Goal: Information Seeking & Learning: Learn about a topic

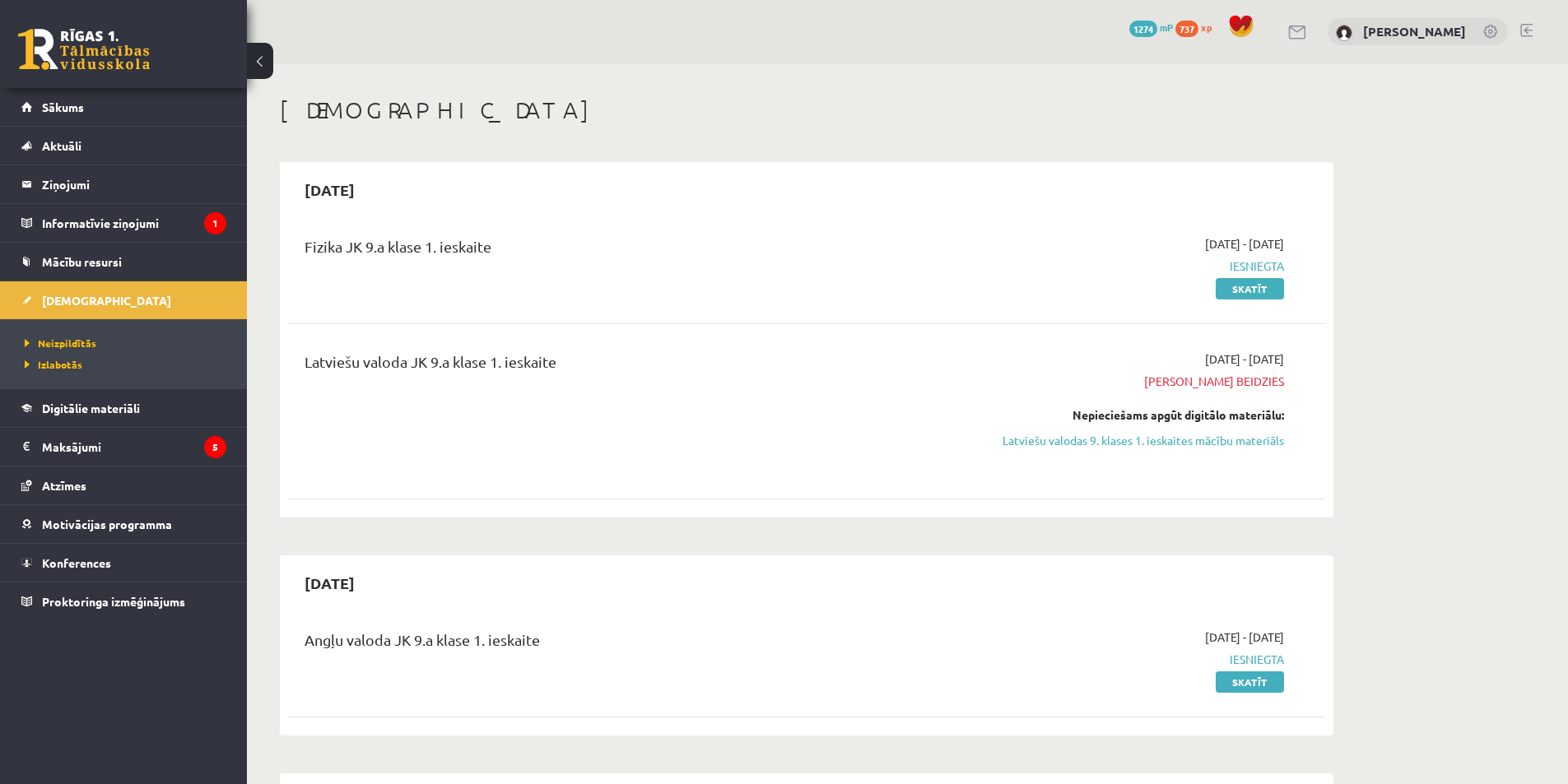
scroll to position [823, 0]
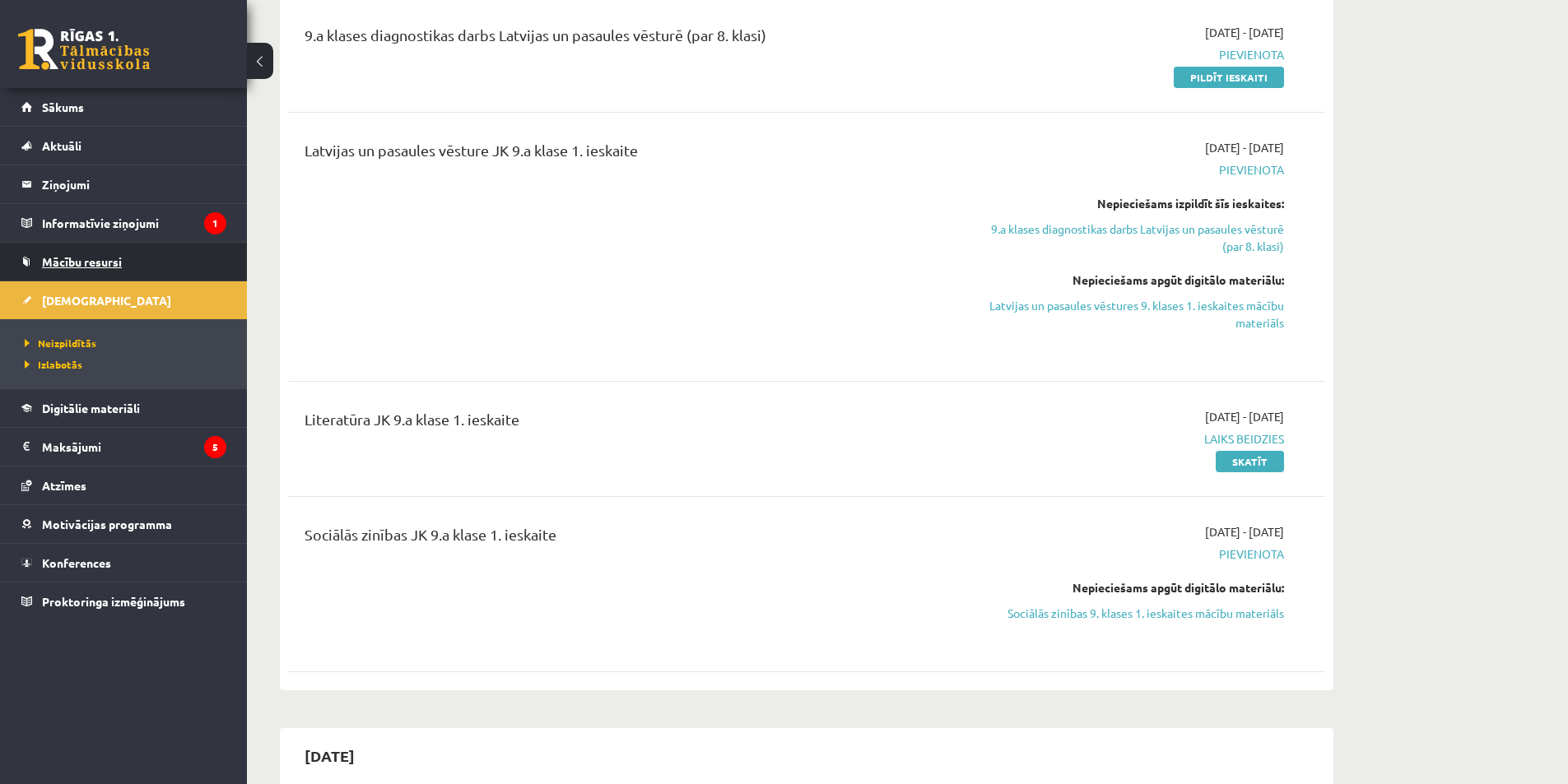
click at [125, 267] on link "Mācību resursi" at bounding box center [123, 261] width 205 height 38
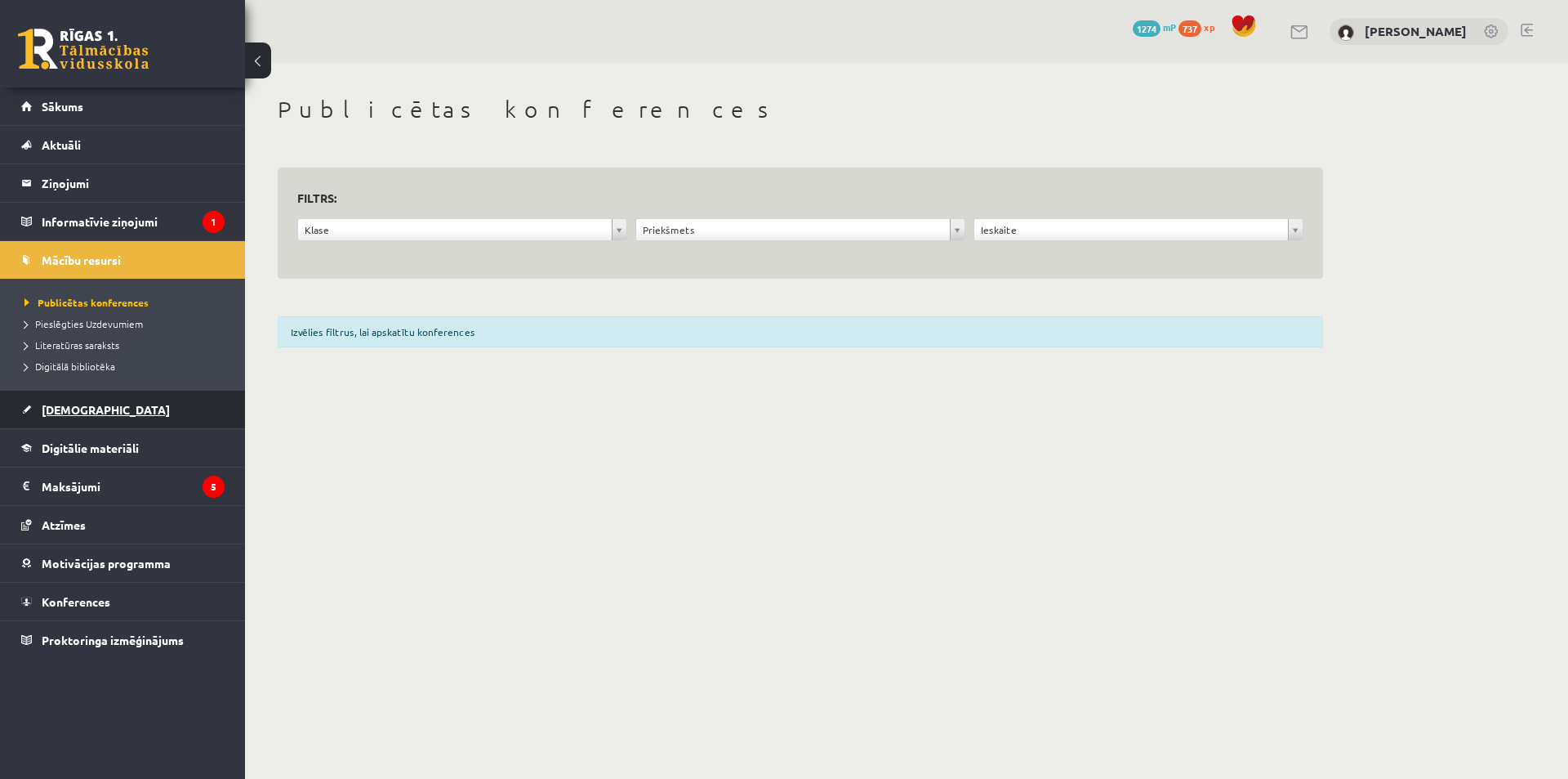
click at [147, 418] on link "[DEMOGRAPHIC_DATA]" at bounding box center [122, 409] width 204 height 37
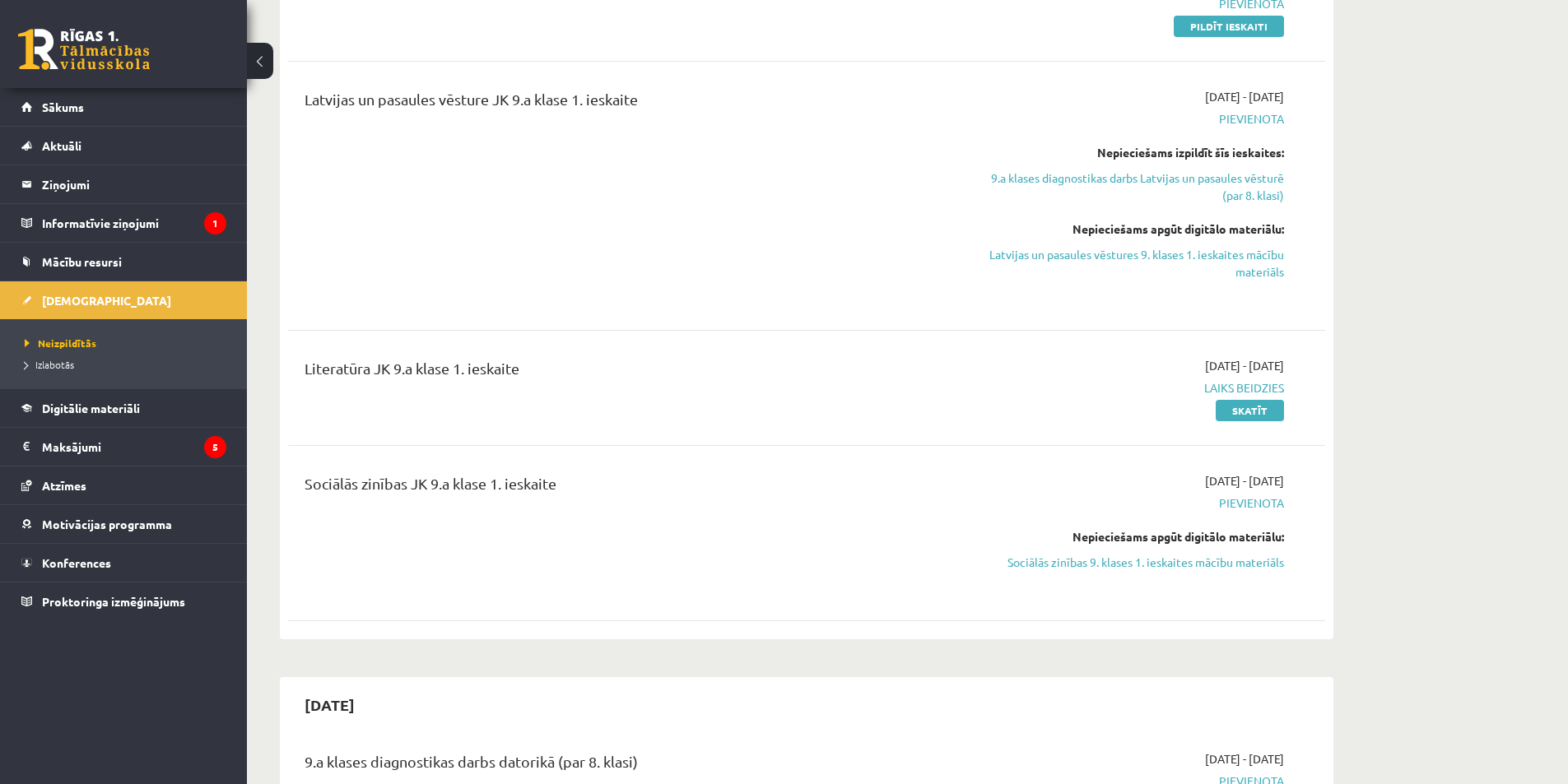
scroll to position [1069, 0]
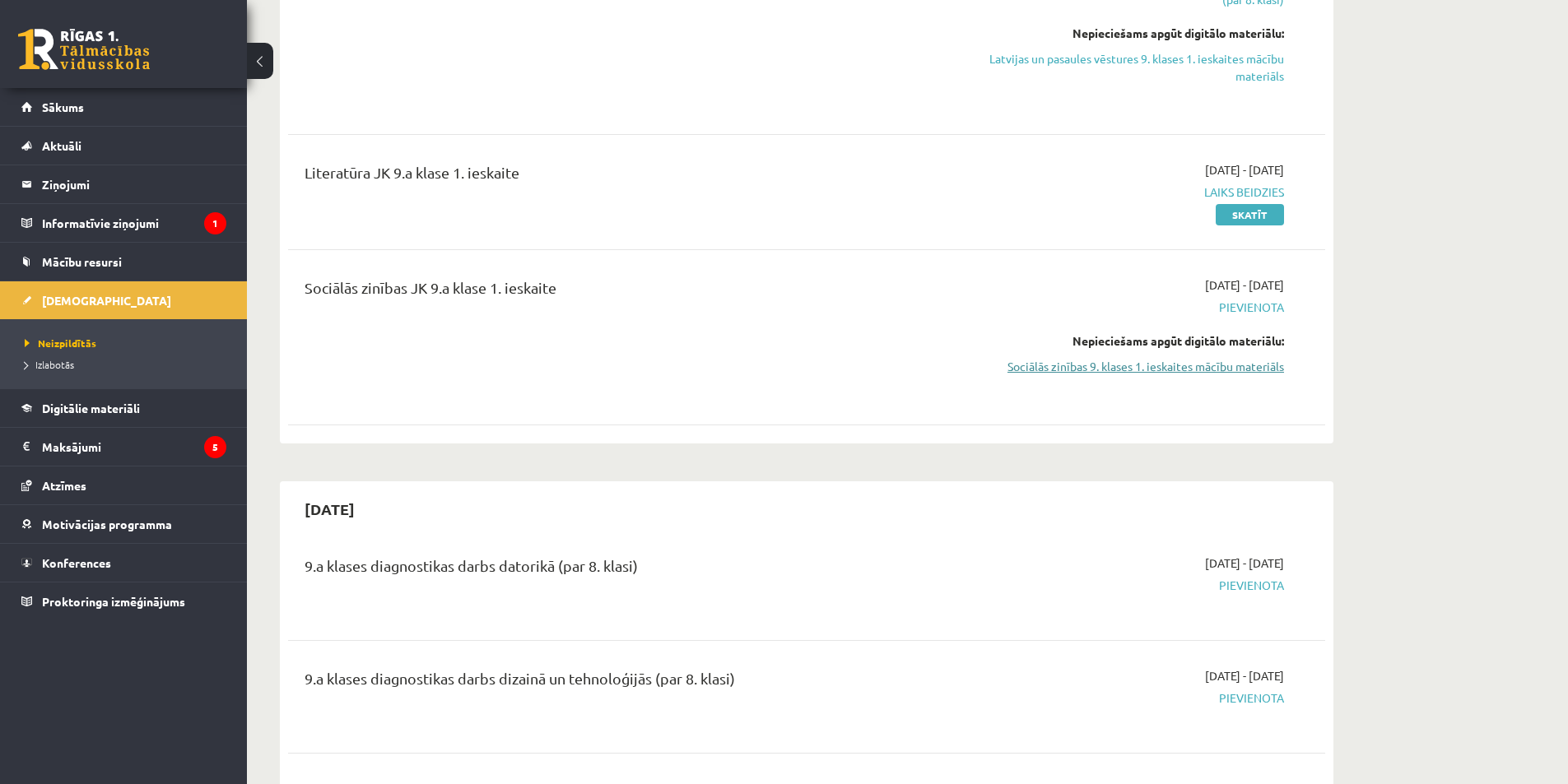
click at [1133, 374] on link "Sociālās zinības 9. klases 1. ieskaites mācību materiāls" at bounding box center [1128, 366] width 310 height 17
click at [1167, 367] on link "Sociālās zinības 9. klases 1. ieskaites mācību materiāls" at bounding box center [1128, 366] width 310 height 17
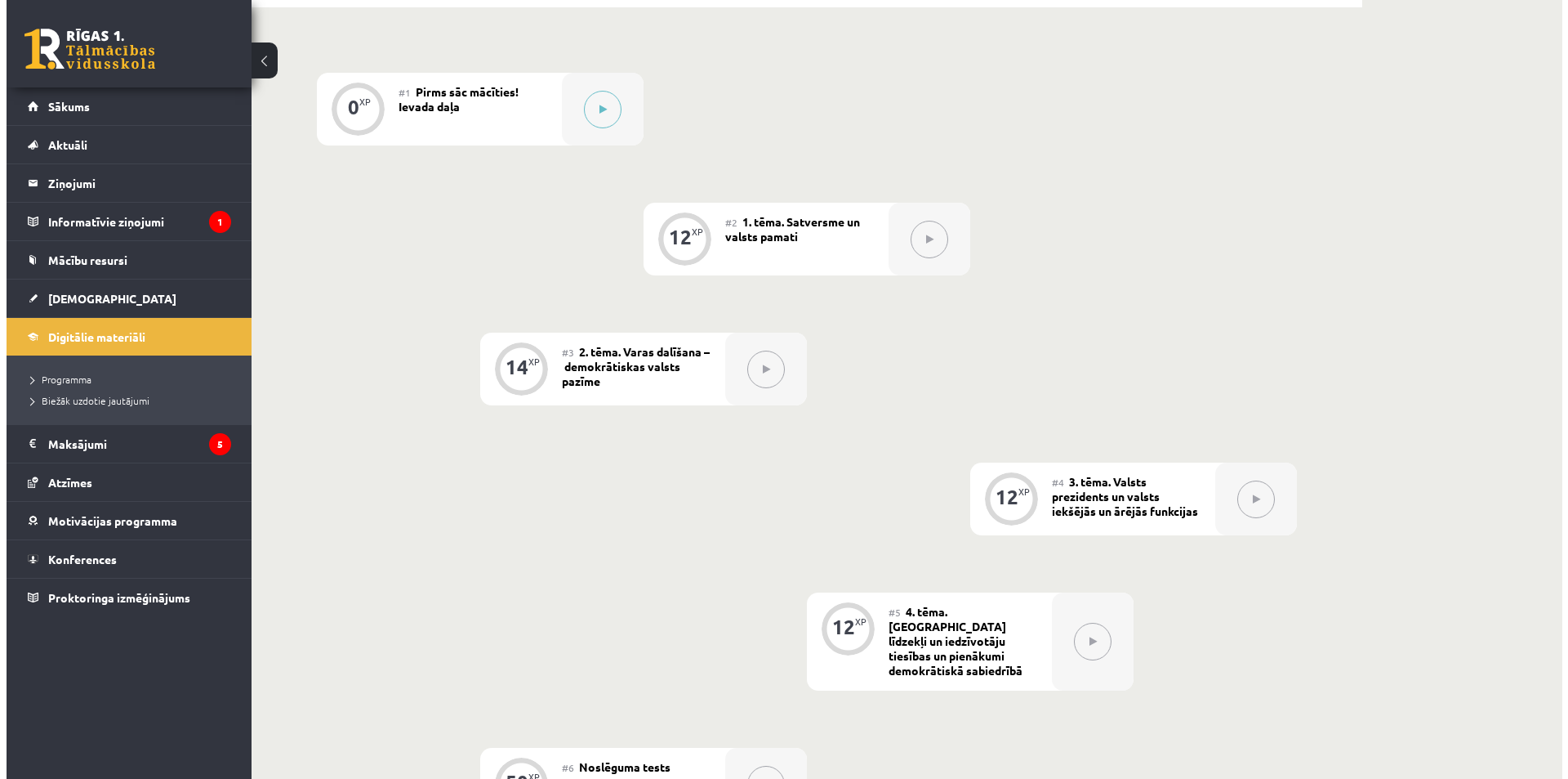
scroll to position [327, 0]
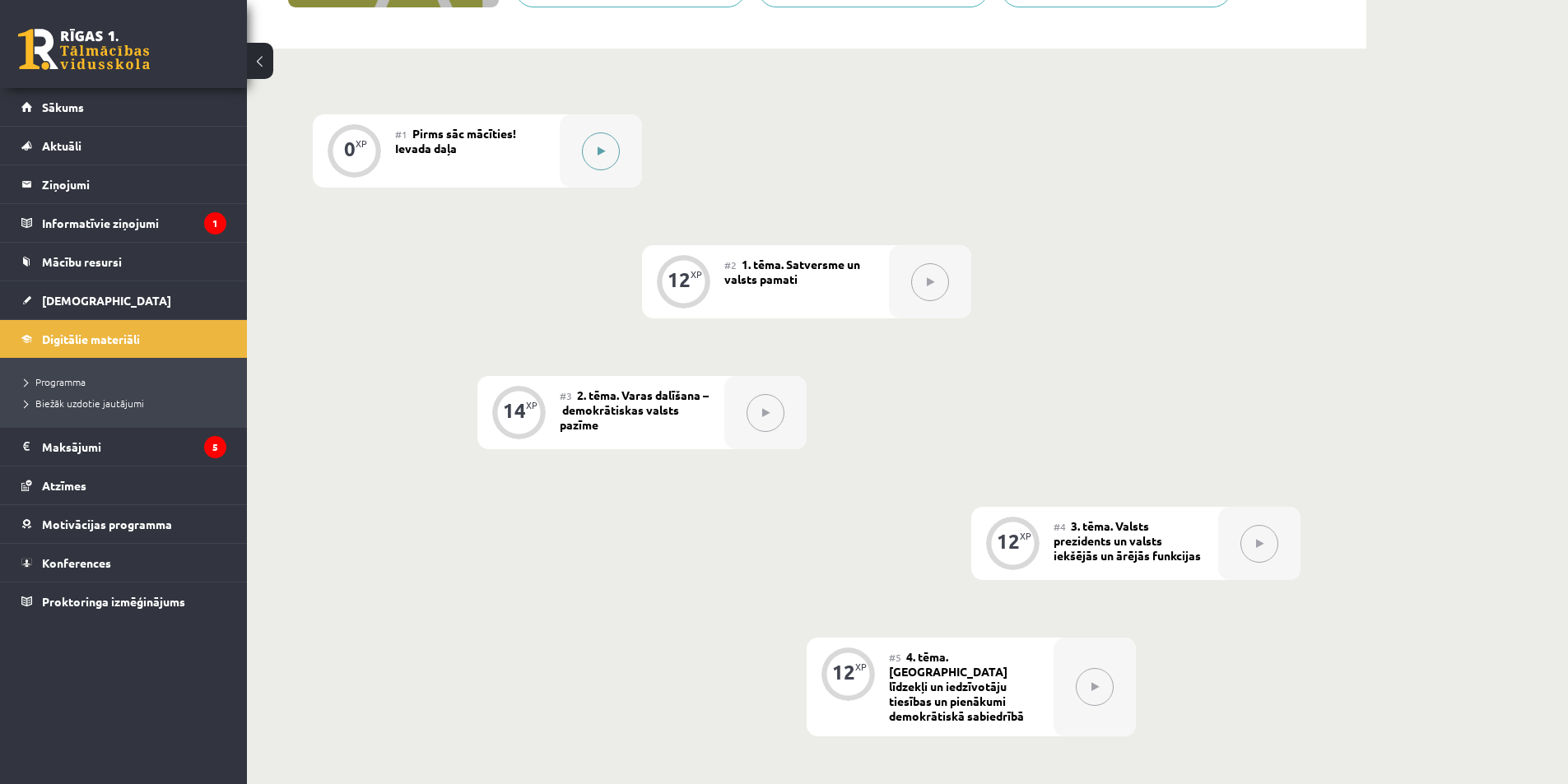
click at [586, 163] on button at bounding box center [600, 151] width 38 height 38
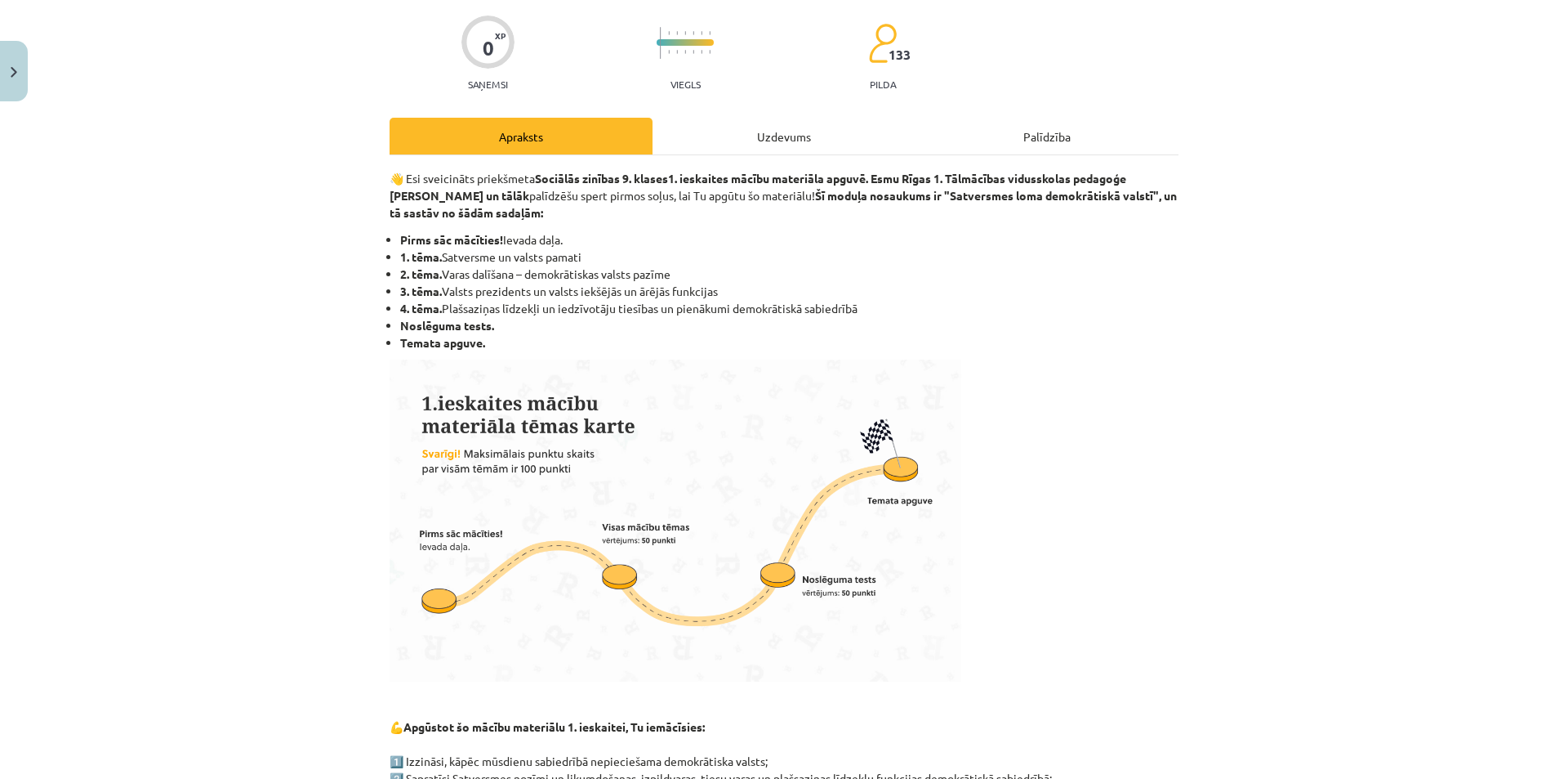
scroll to position [0, 0]
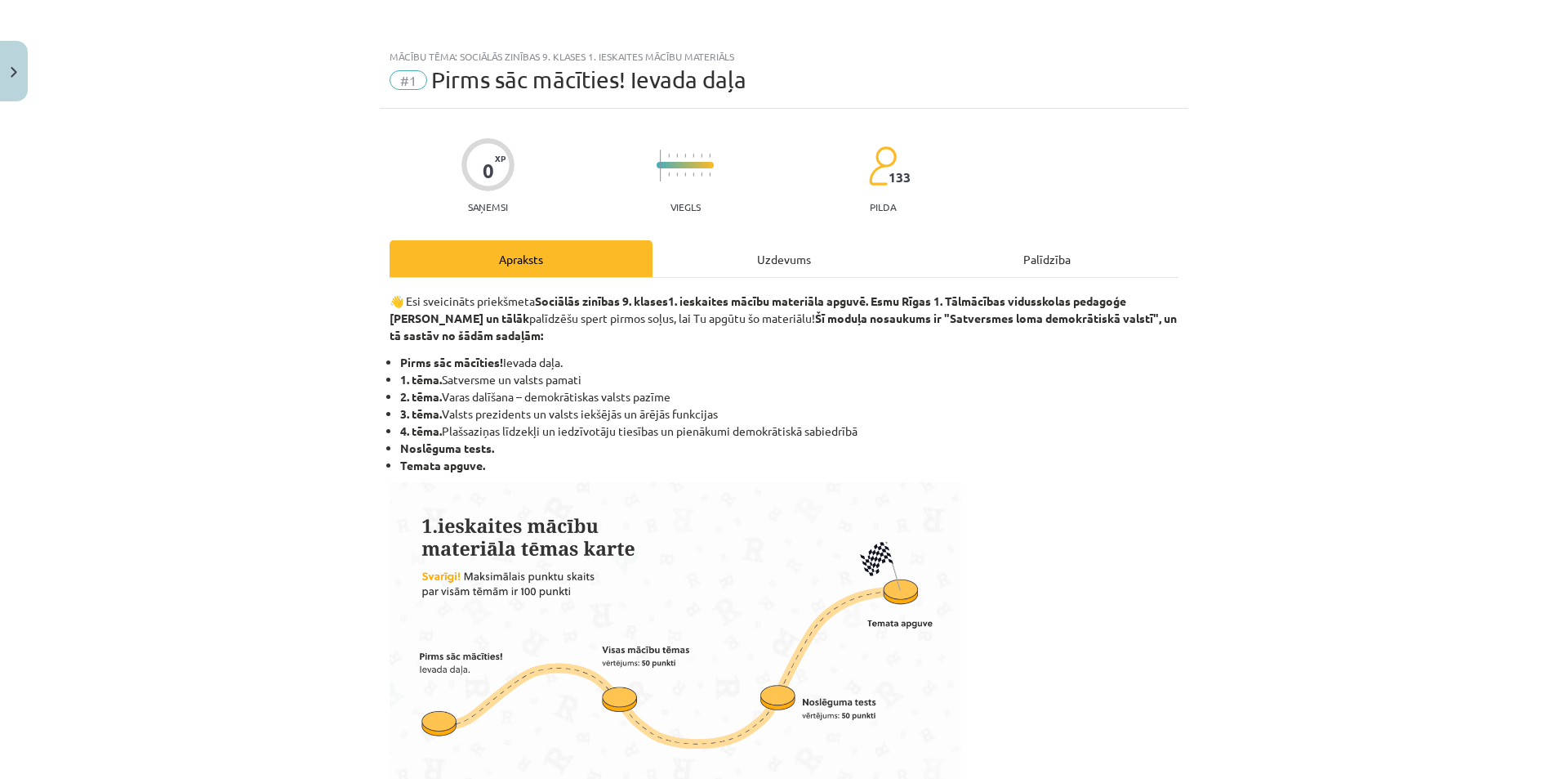
click at [673, 254] on div "Uzdevums" at bounding box center [784, 259] width 263 height 37
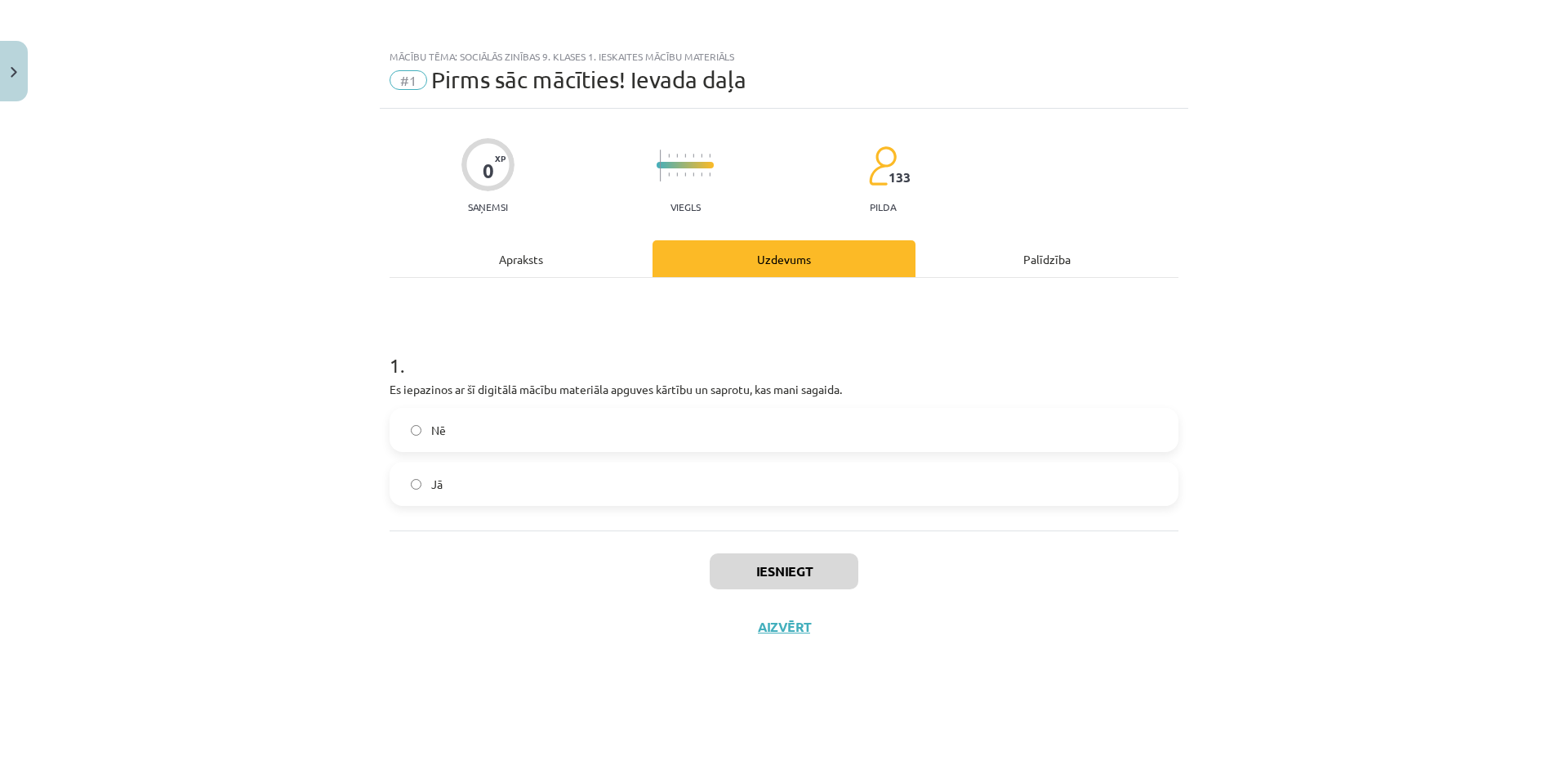
drag, startPoint x: 408, startPoint y: 483, endPoint x: 473, endPoint y: 510, distance: 70.4
click at [409, 483] on label "Jā" at bounding box center [784, 484] width 786 height 41
click at [753, 571] on button "Iesniegt" at bounding box center [784, 571] width 149 height 36
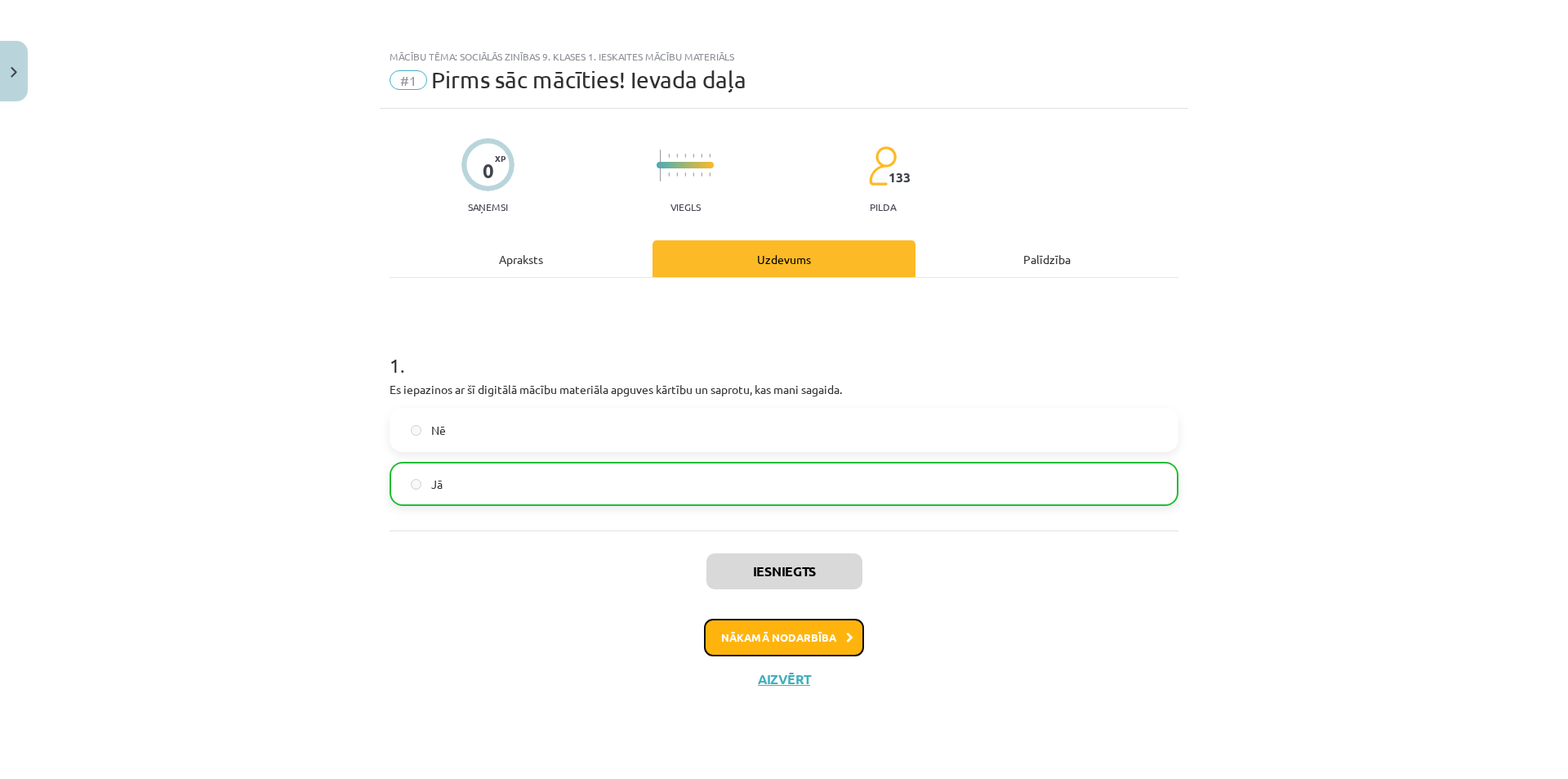
click at [766, 632] on button "Nākamā nodarbība" at bounding box center [784, 637] width 160 height 37
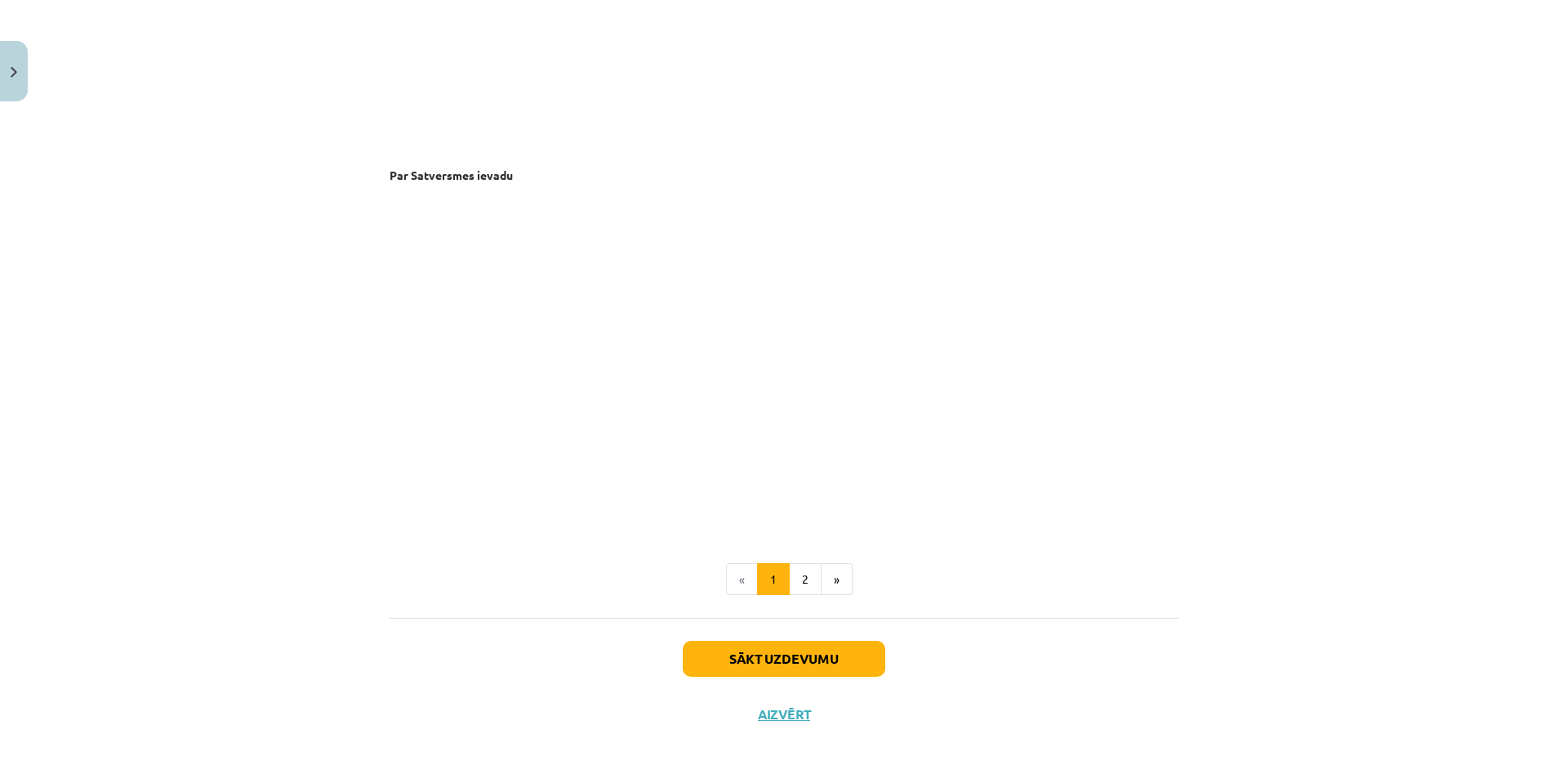
scroll to position [3231, 0]
click at [783, 579] on button "1" at bounding box center [774, 576] width 33 height 33
click at [806, 571] on button "2" at bounding box center [805, 576] width 33 height 33
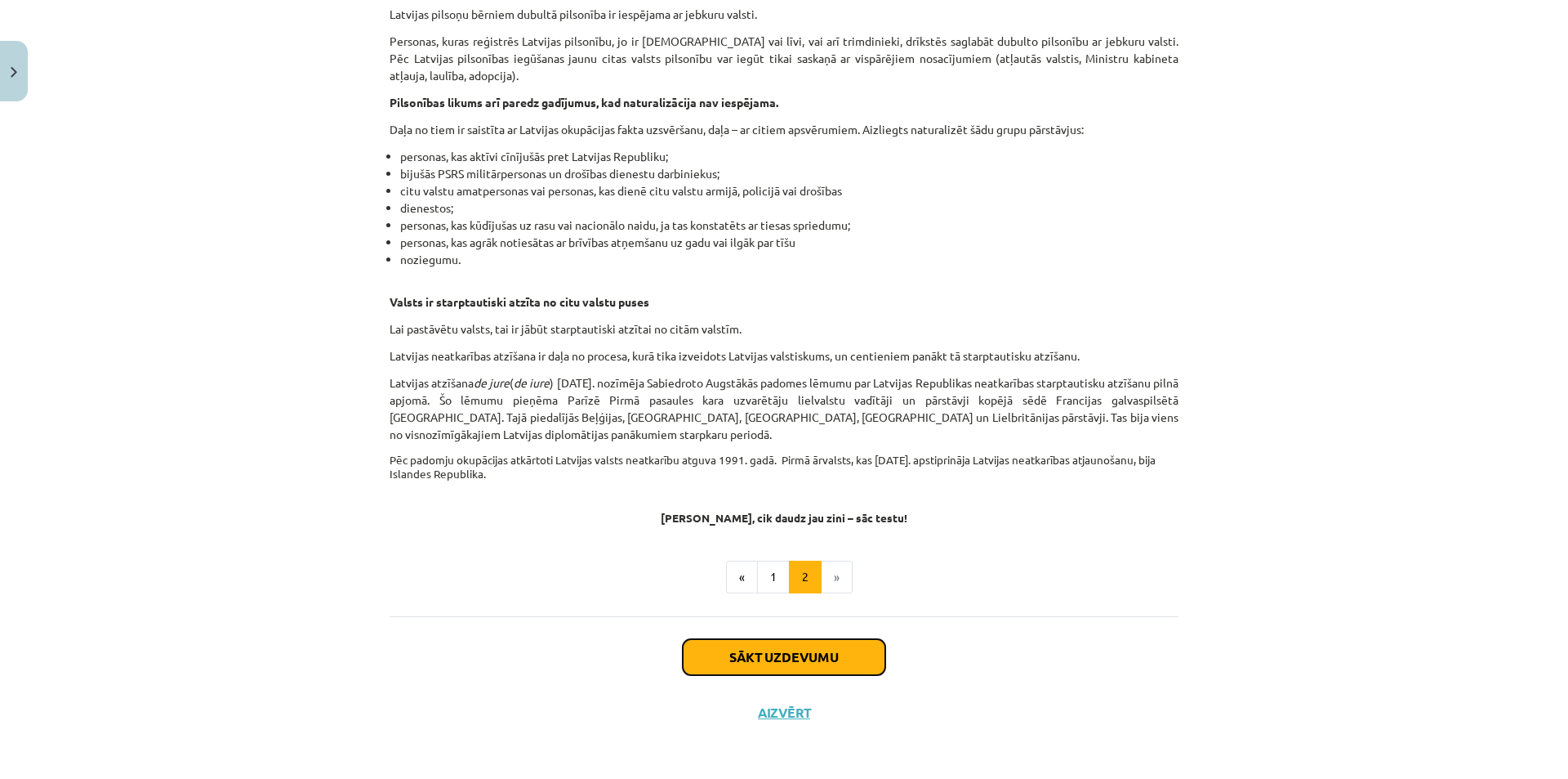
click at [727, 670] on button "Sākt uzdevumu" at bounding box center [784, 656] width 203 height 36
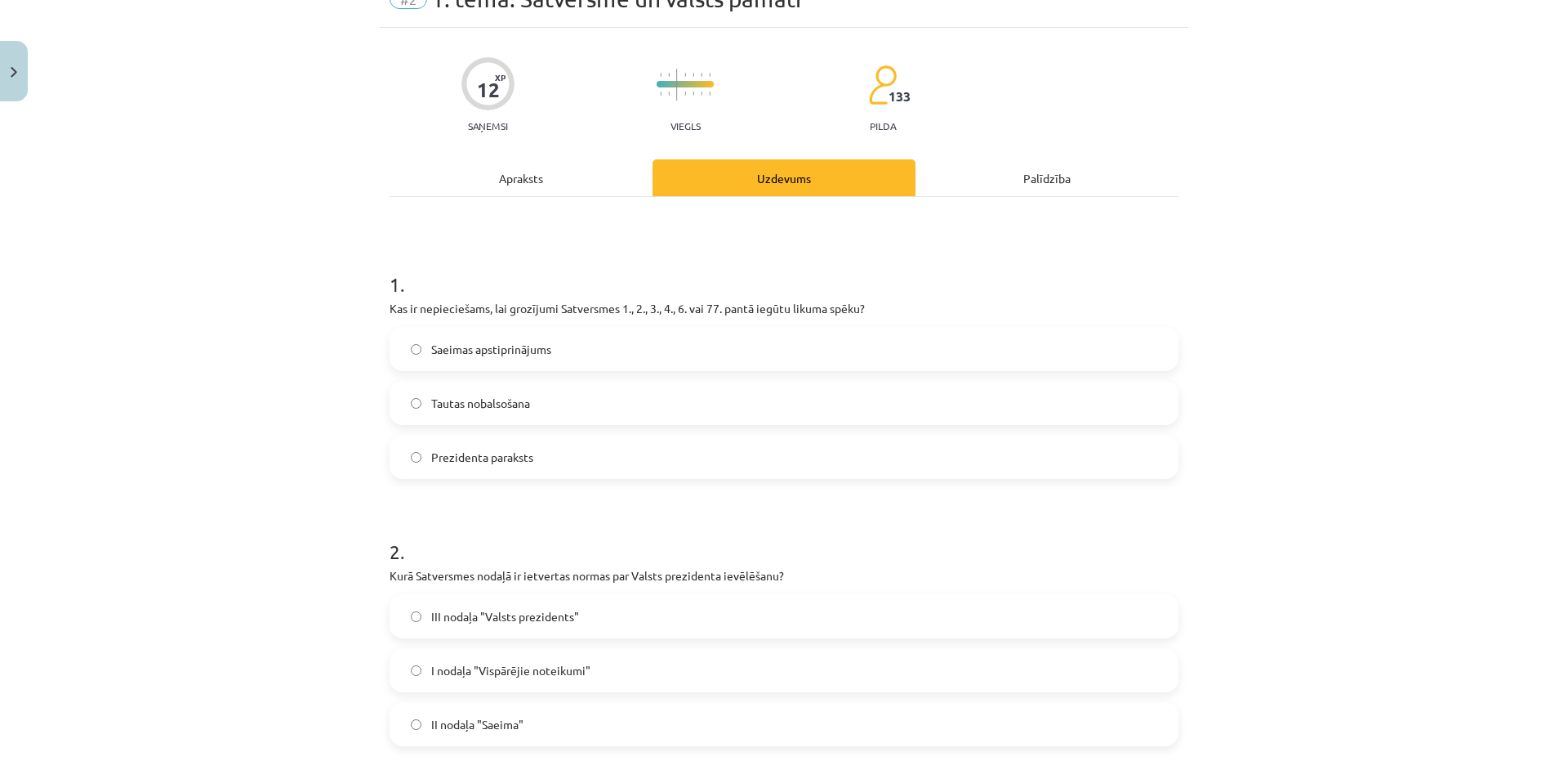
scroll to position [0, 0]
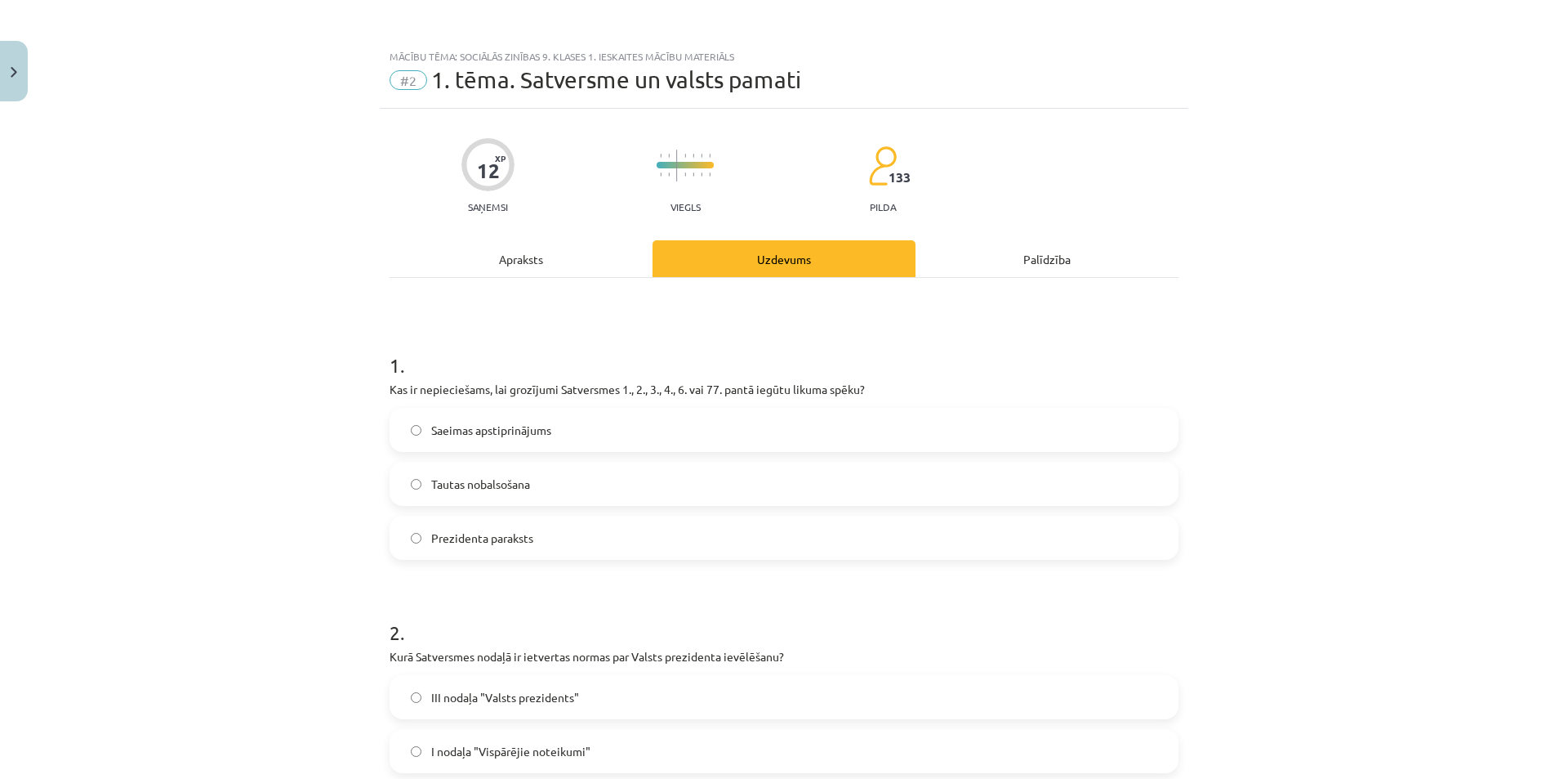
click at [480, 270] on div "Apraksts" at bounding box center [521, 259] width 263 height 37
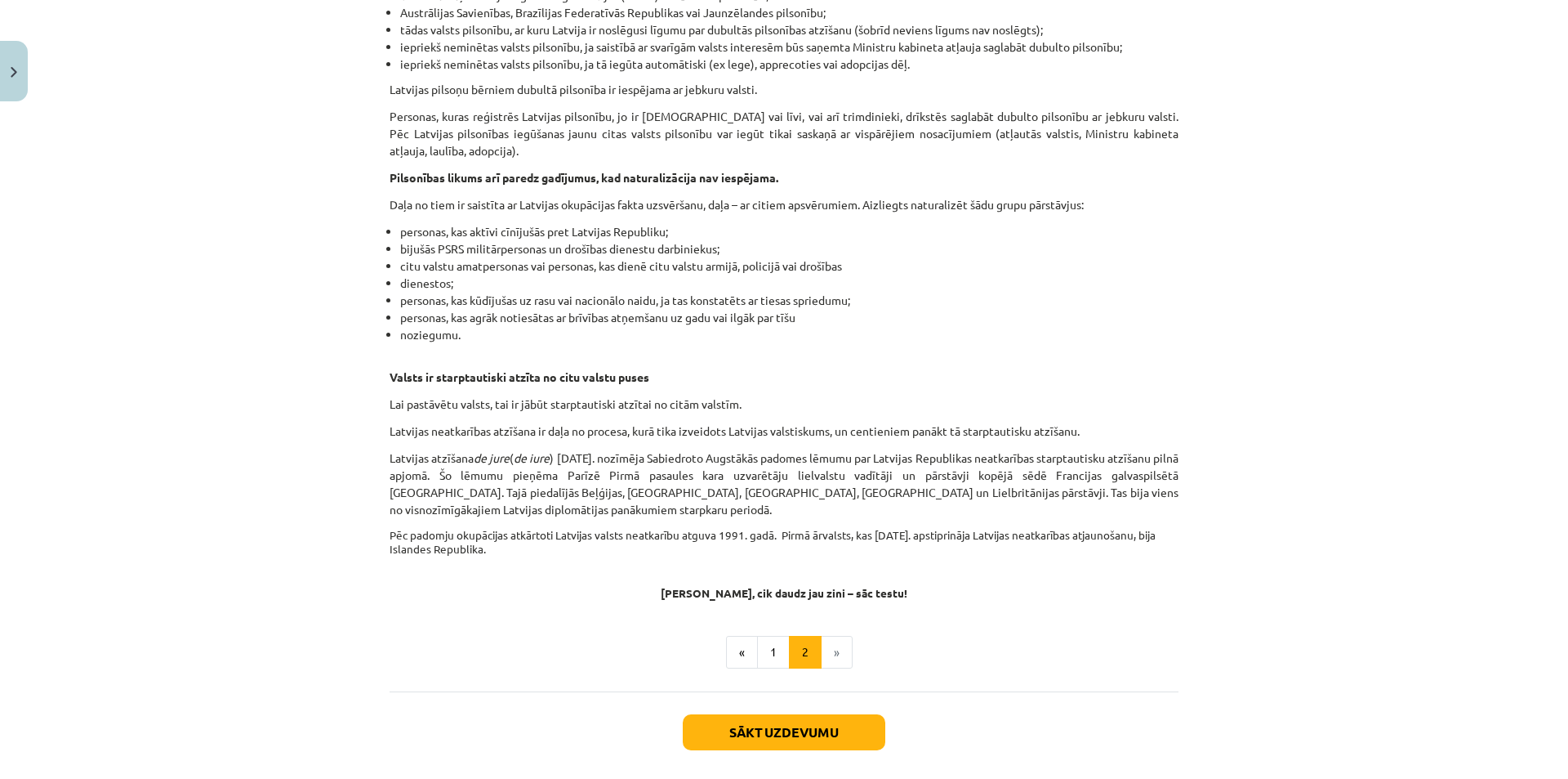
scroll to position [2385, 0]
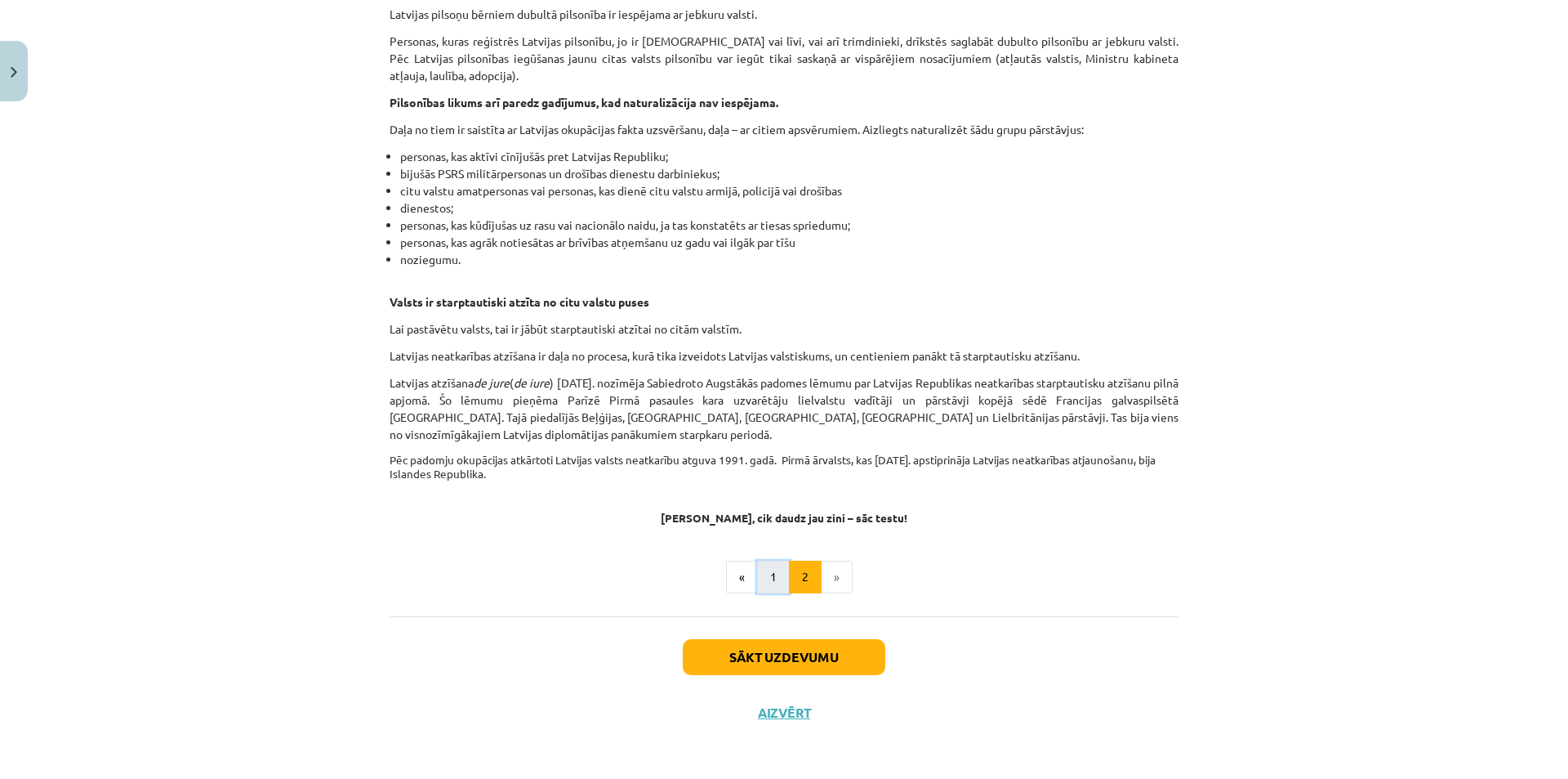
click at [781, 581] on button "1" at bounding box center [774, 577] width 33 height 33
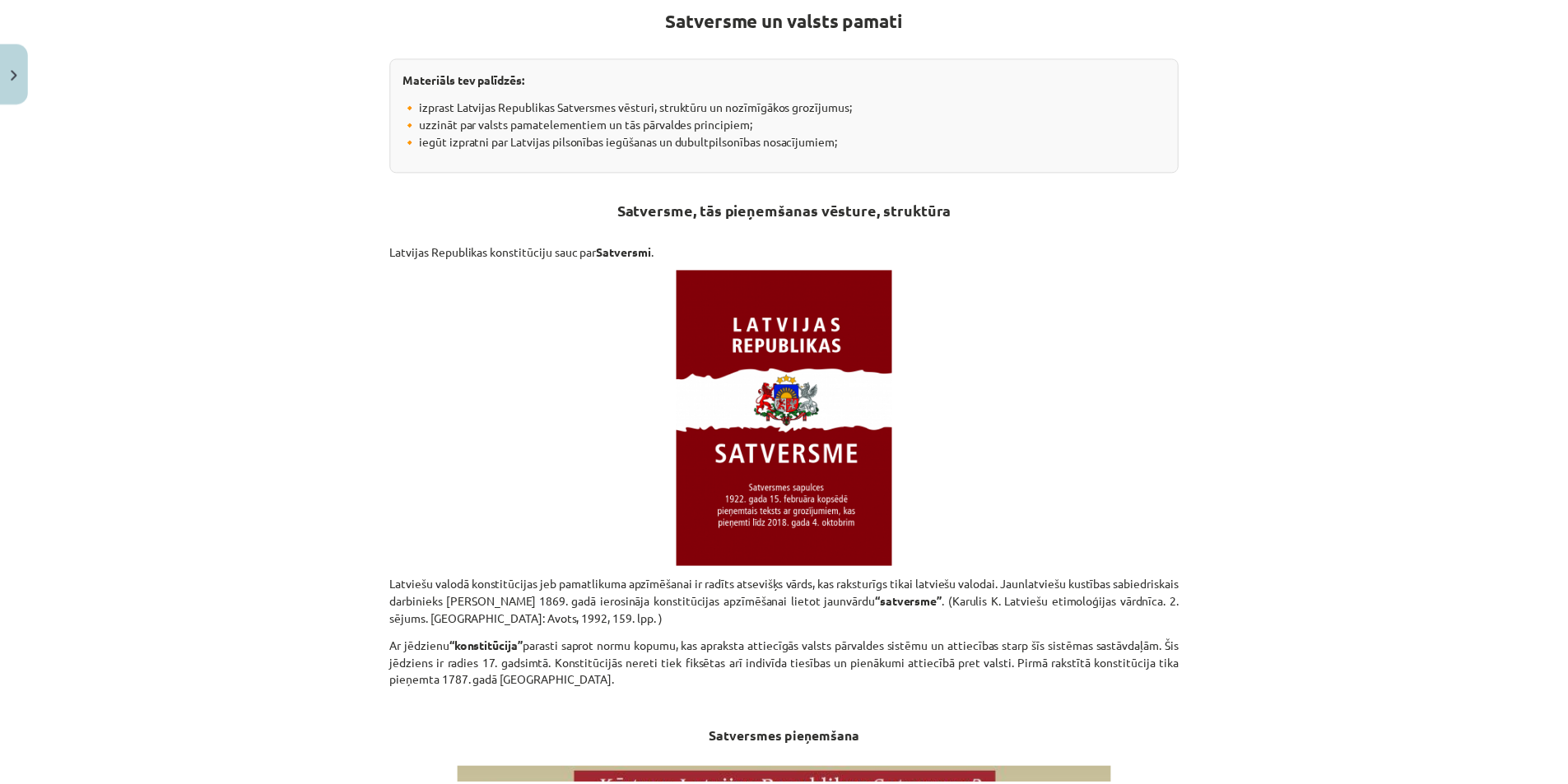
scroll to position [294, 0]
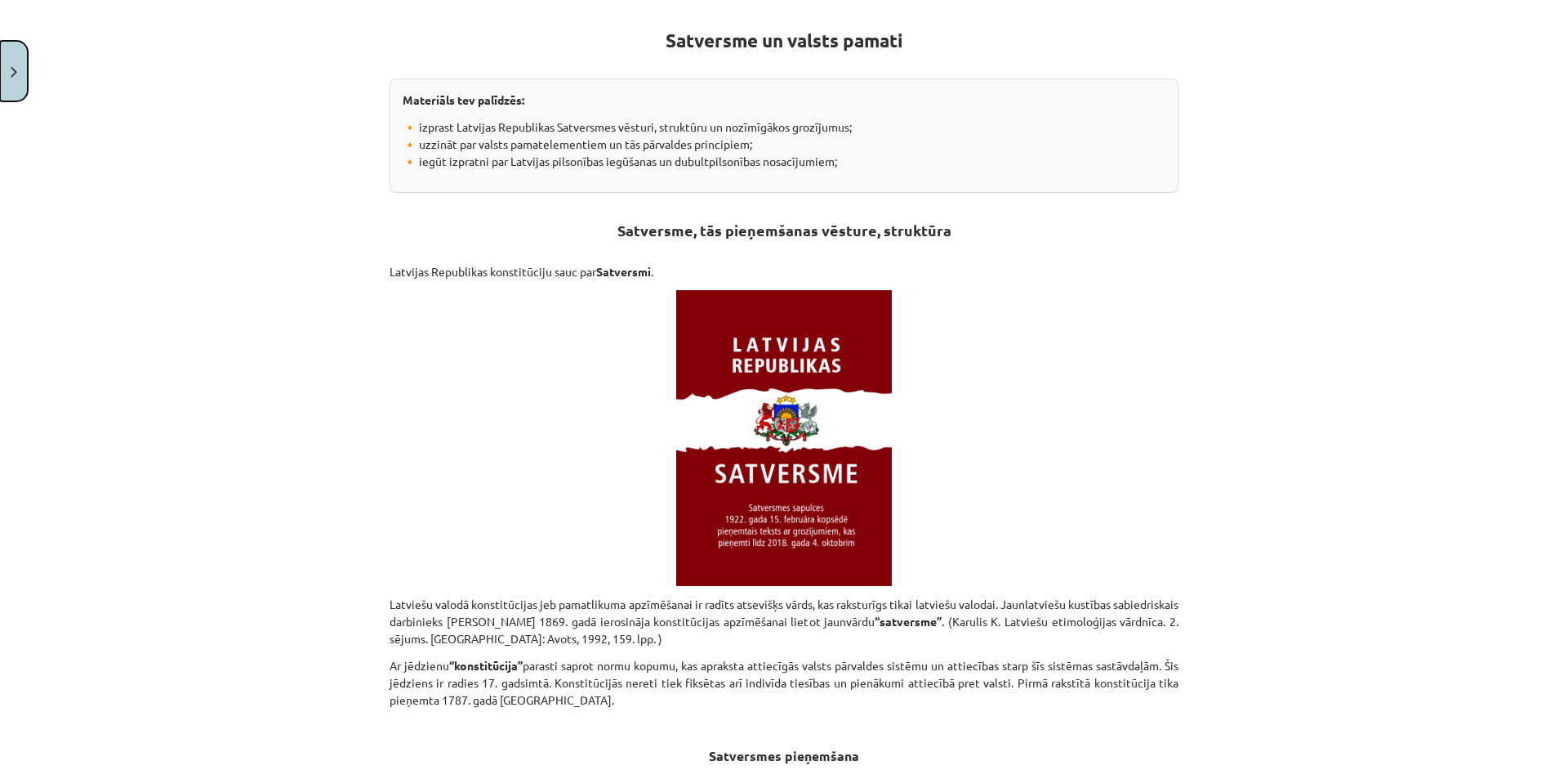
click at [8, 60] on button "Close" at bounding box center [14, 71] width 27 height 60
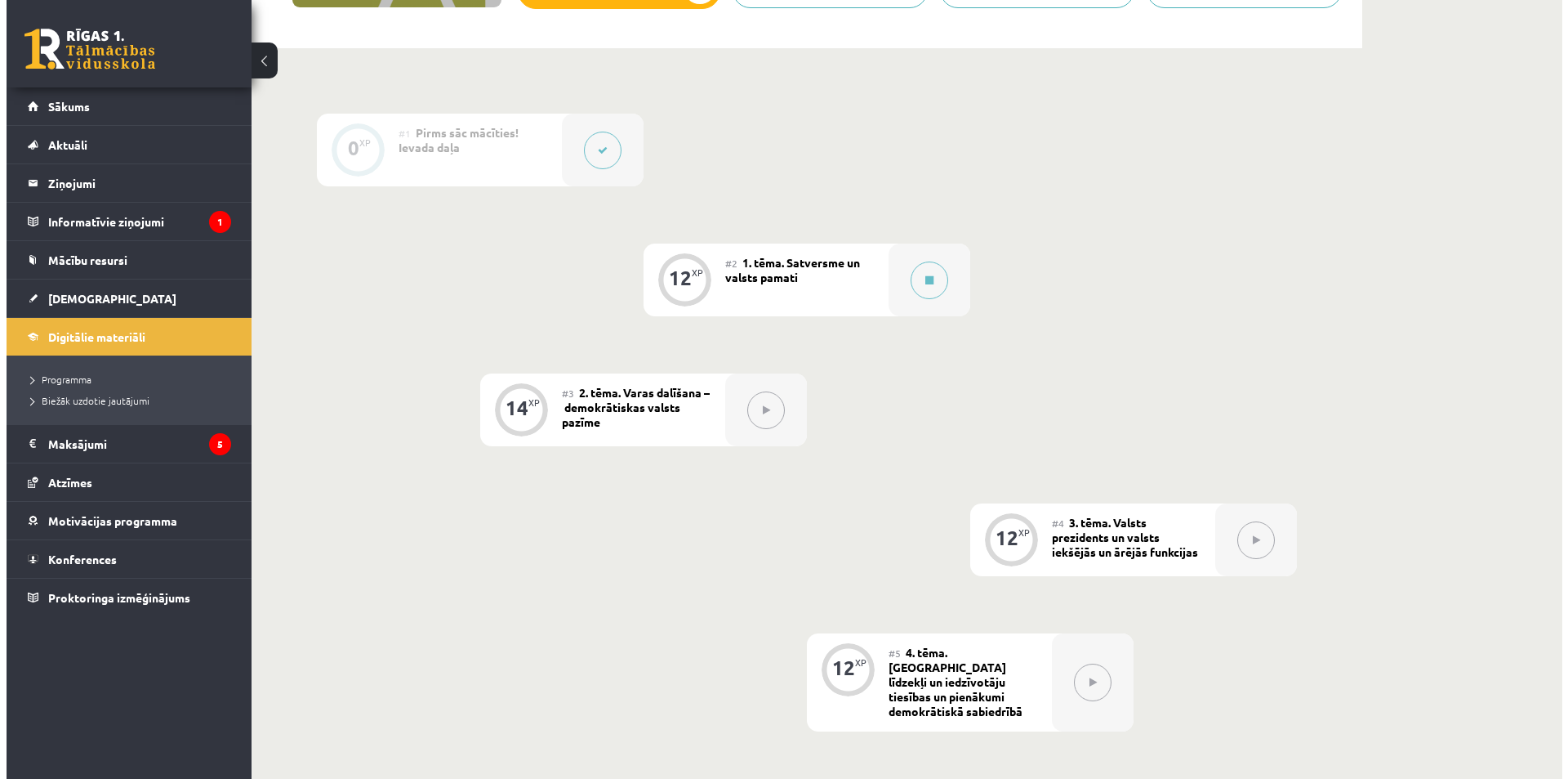
scroll to position [490, 0]
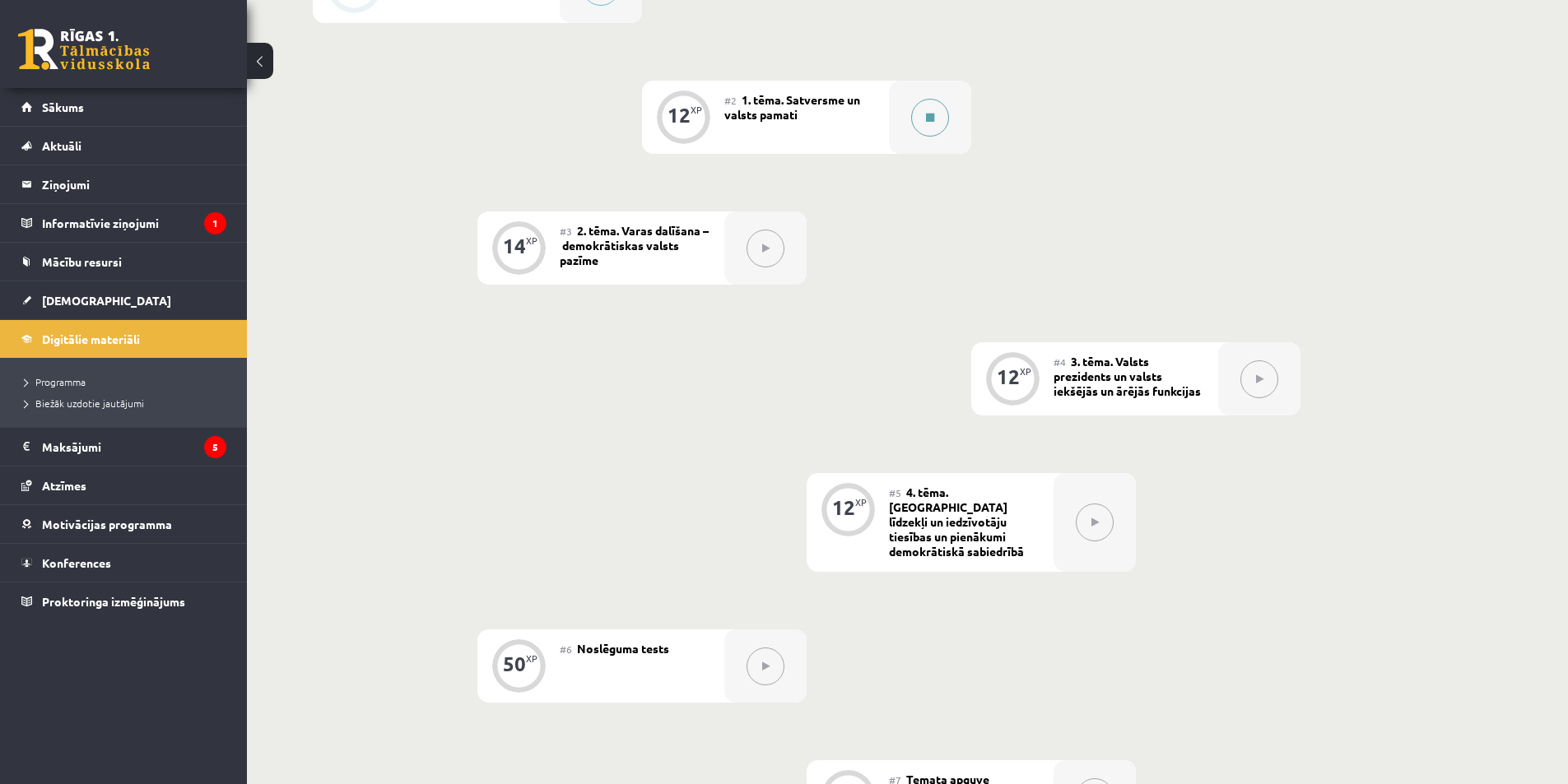
click at [943, 121] on button at bounding box center [930, 117] width 38 height 38
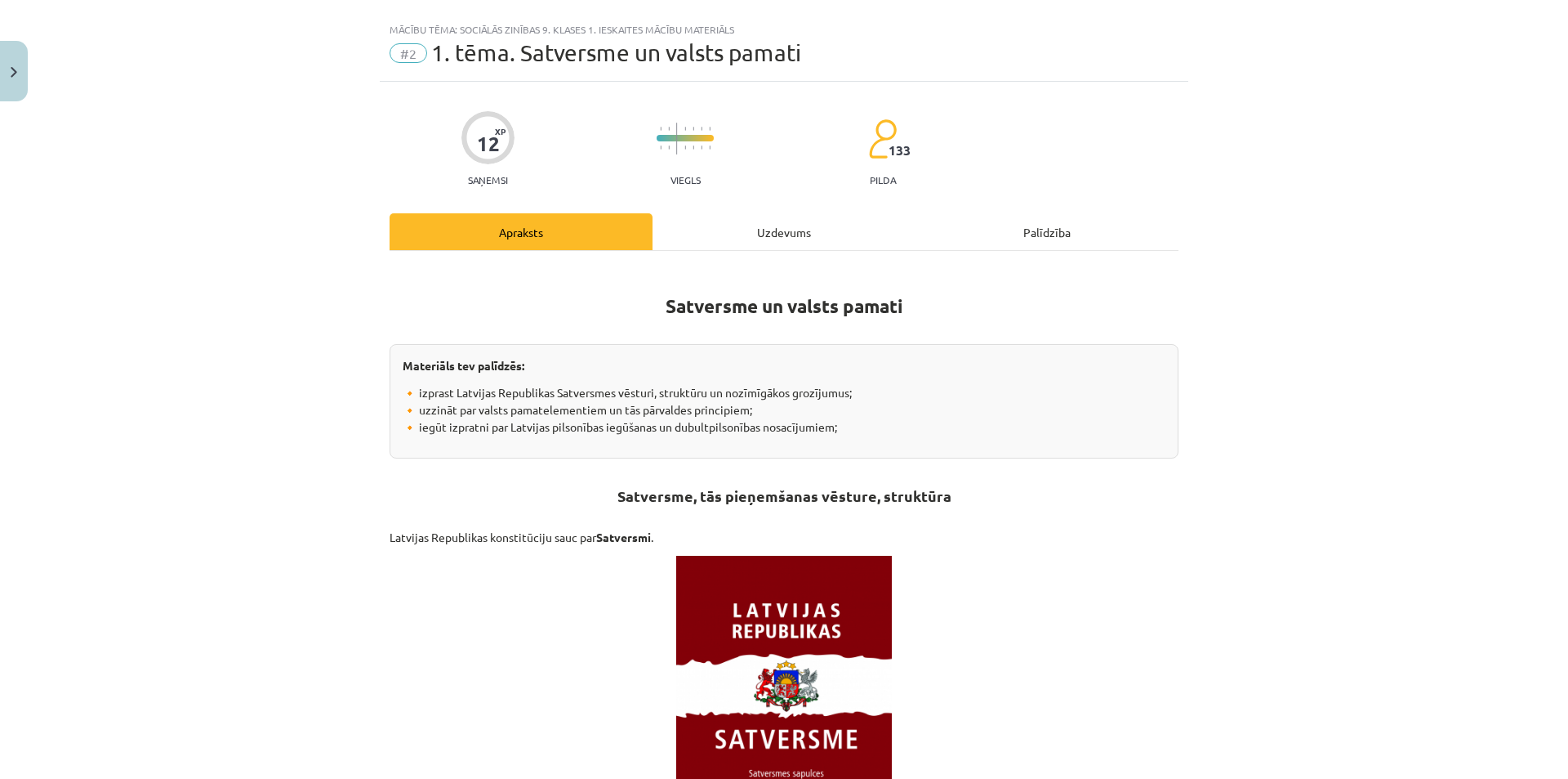
scroll to position [0, 0]
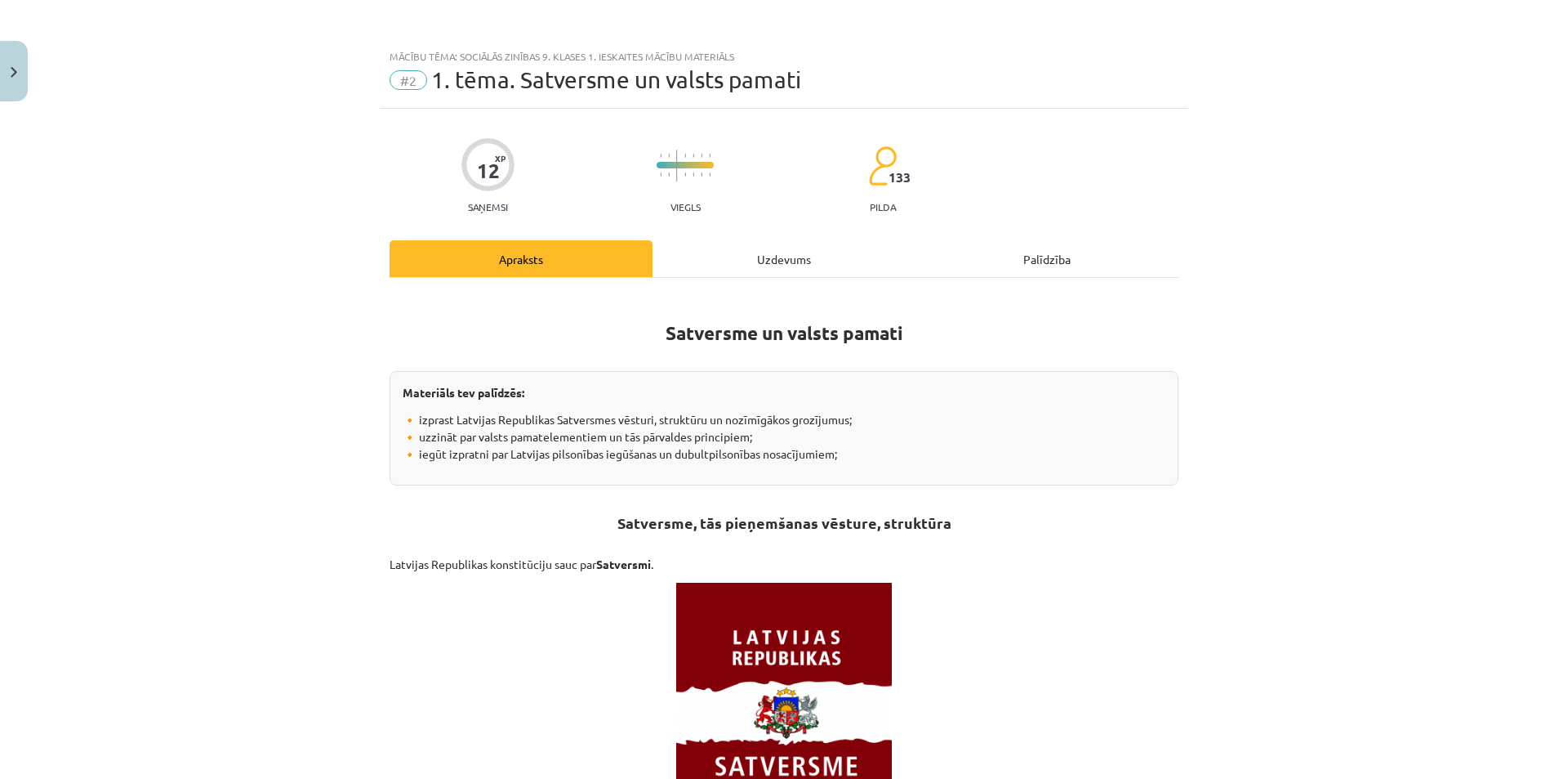
click at [781, 272] on div "Uzdevums" at bounding box center [784, 259] width 263 height 37
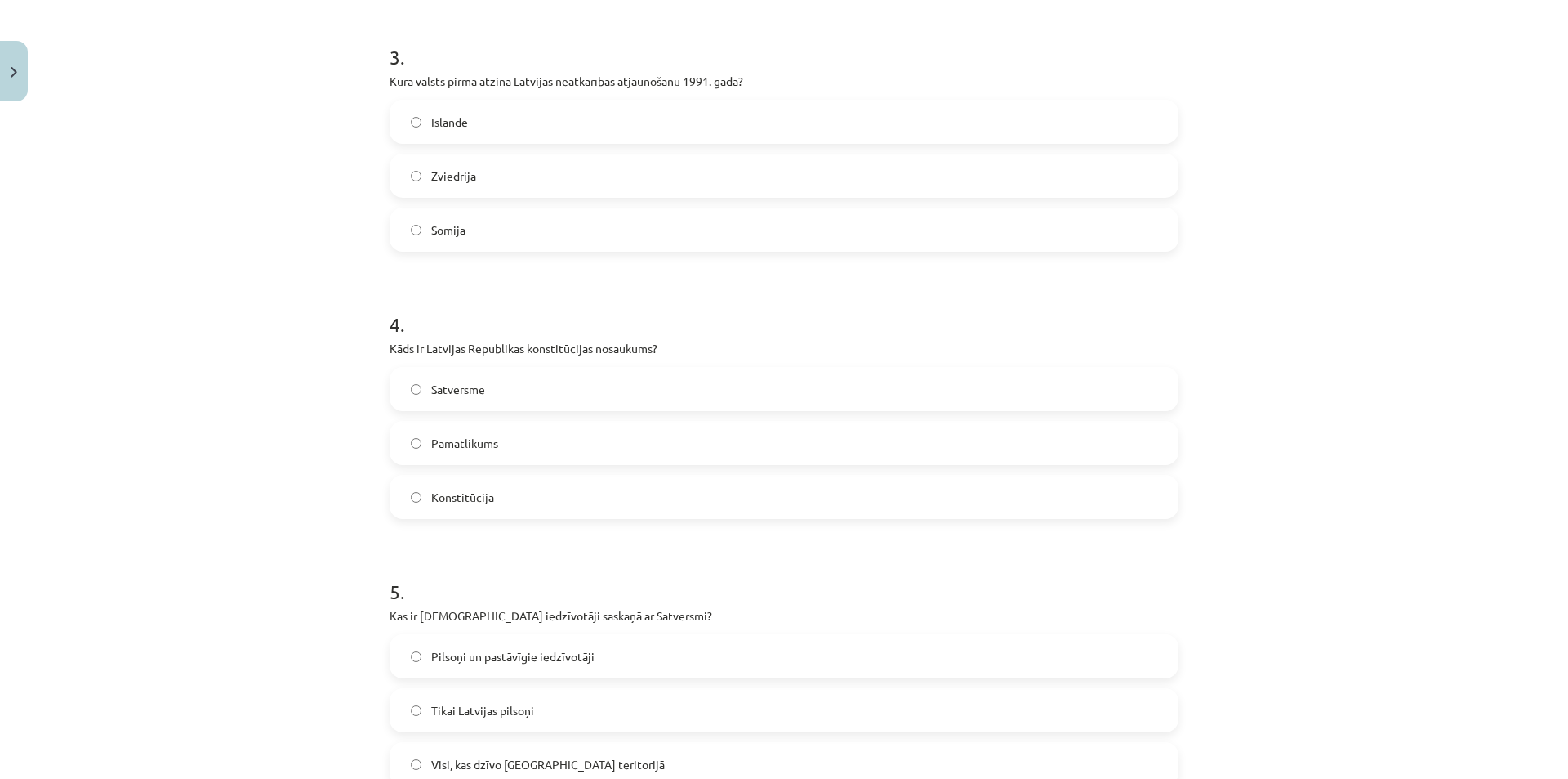
scroll to position [940, 0]
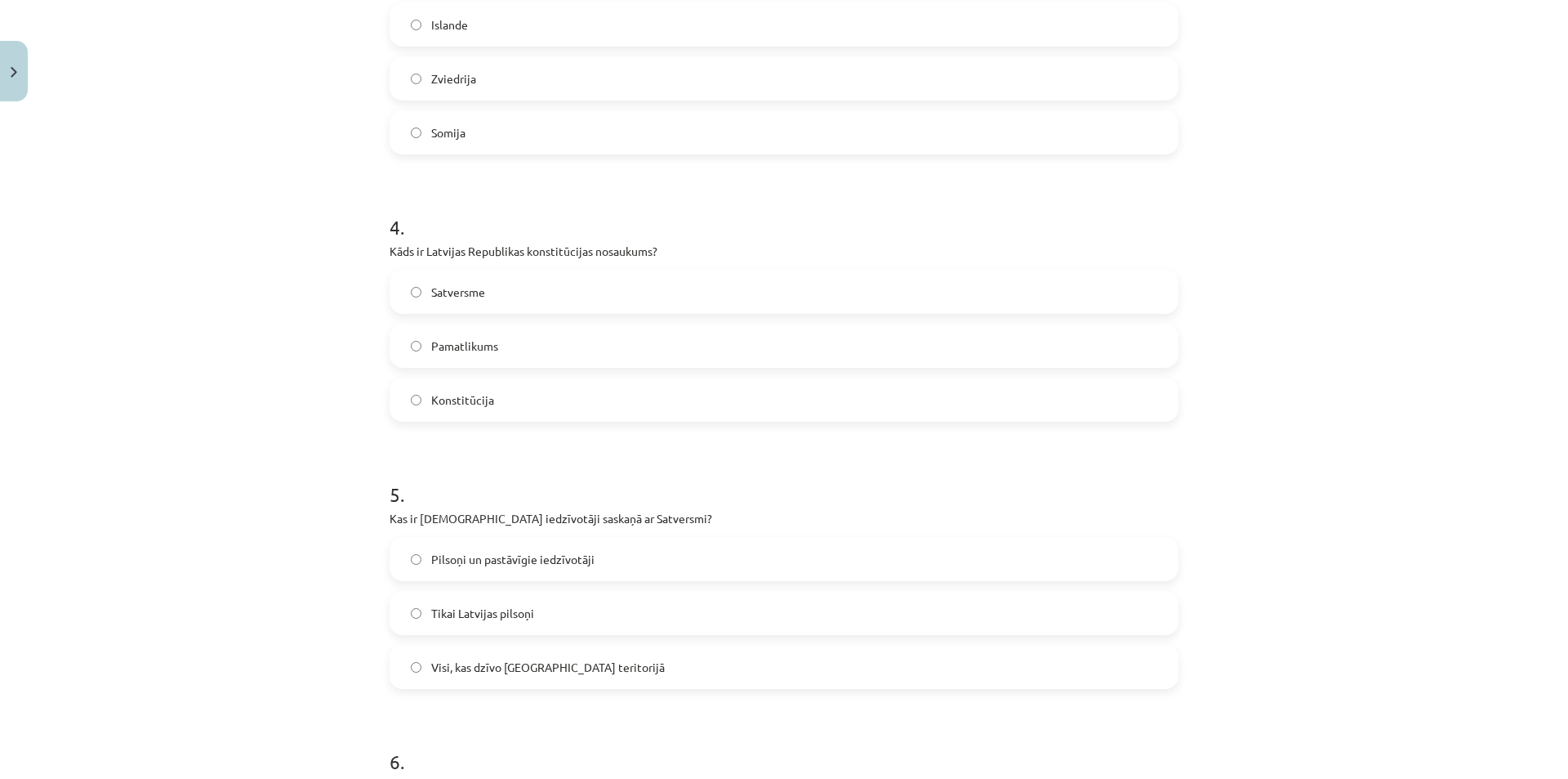
click at [429, 277] on label "Satversme" at bounding box center [784, 292] width 786 height 41
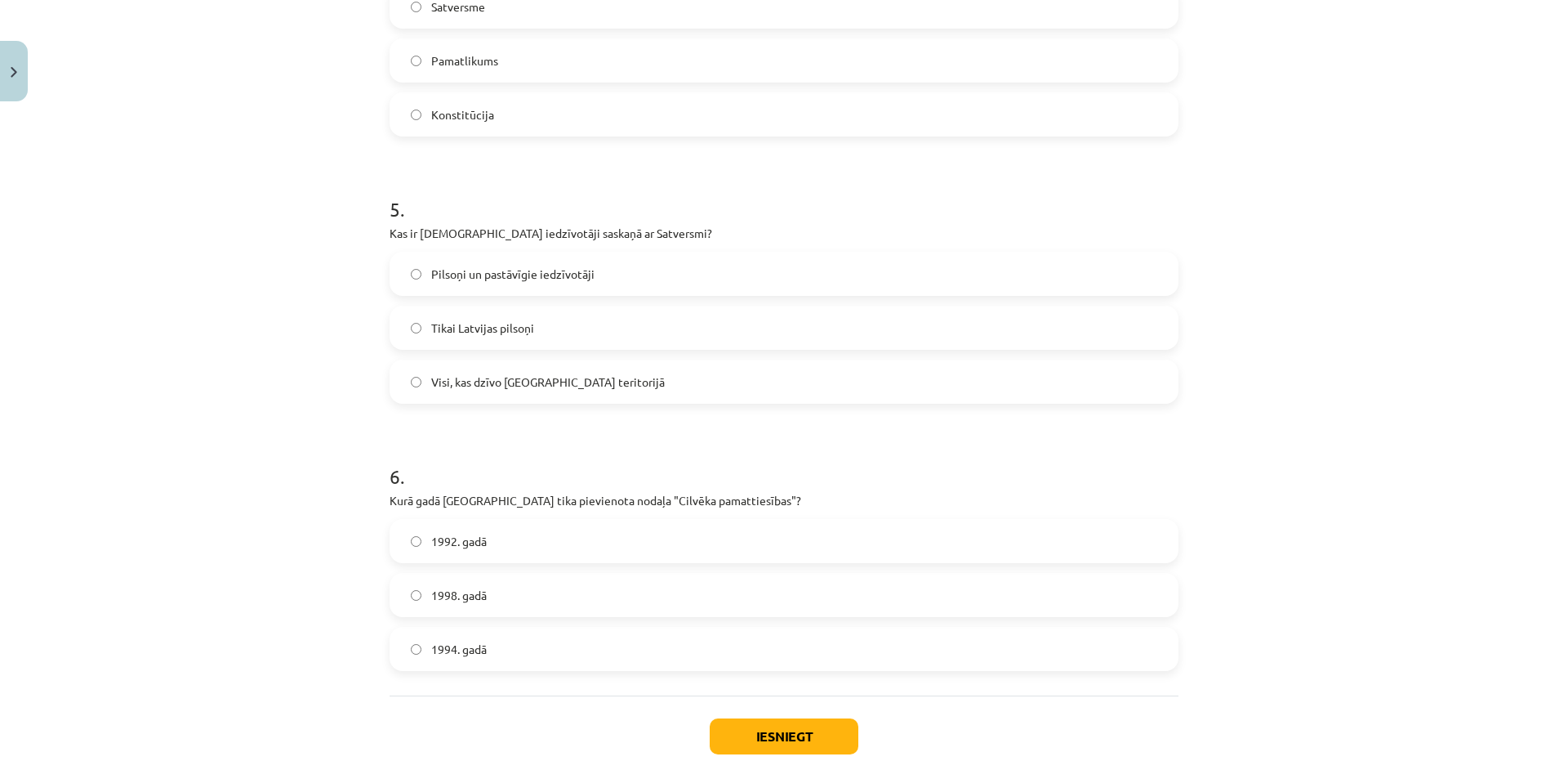
scroll to position [1267, 0]
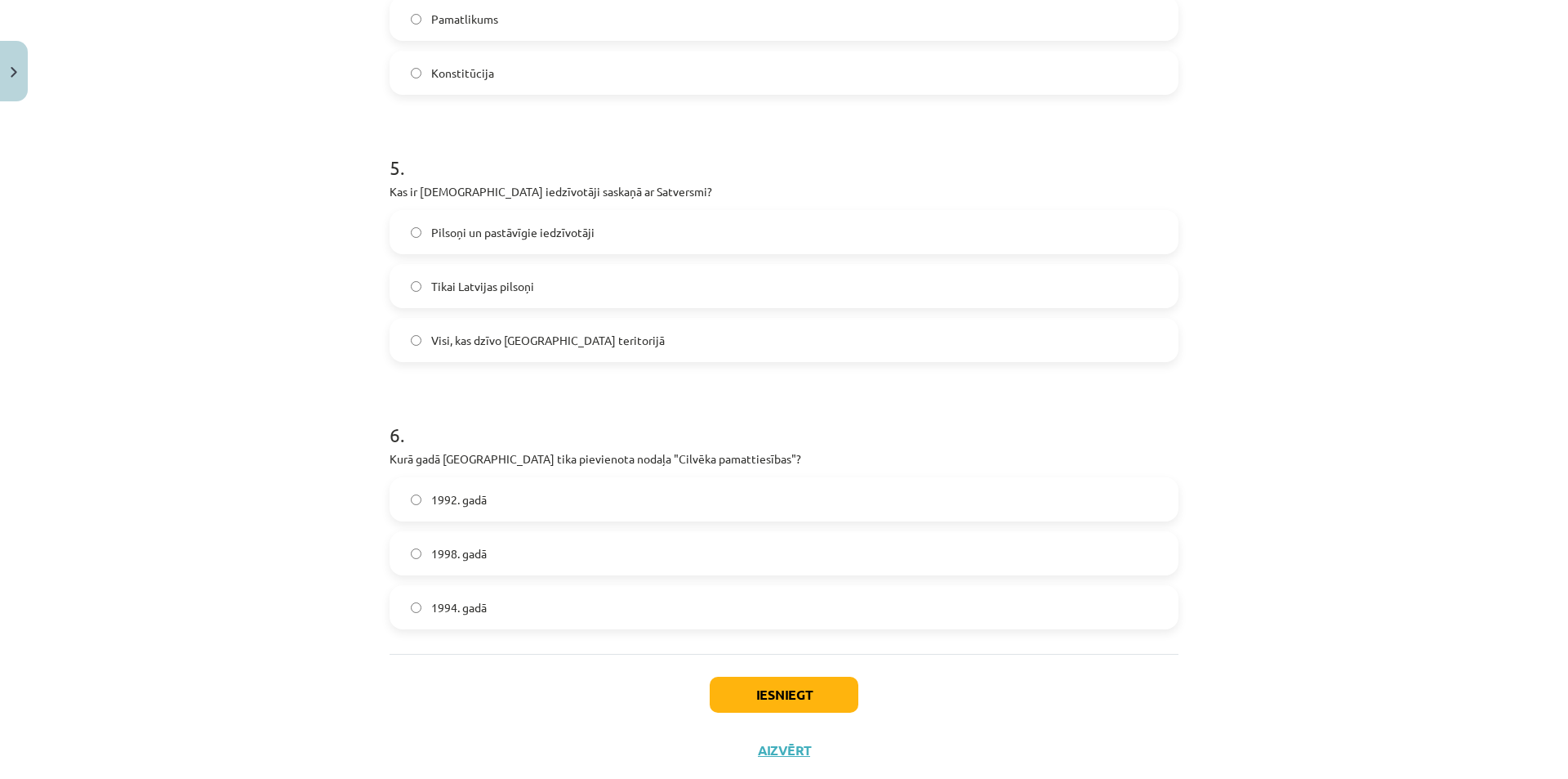
click at [520, 227] on span "Pilsoņi un pastāvīgie iedzīvotāji" at bounding box center [513, 232] width 164 height 17
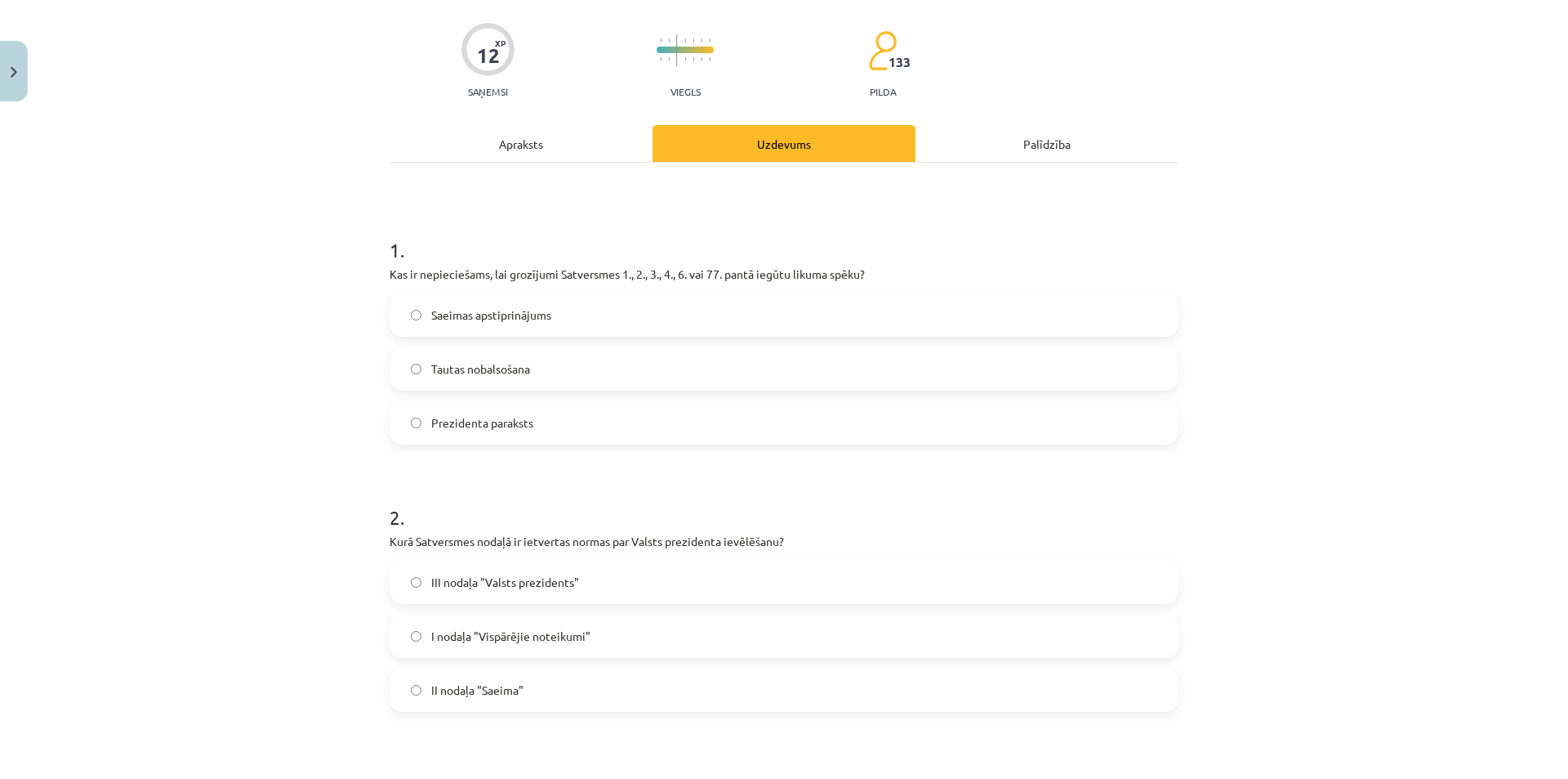
scroll to position [0, 0]
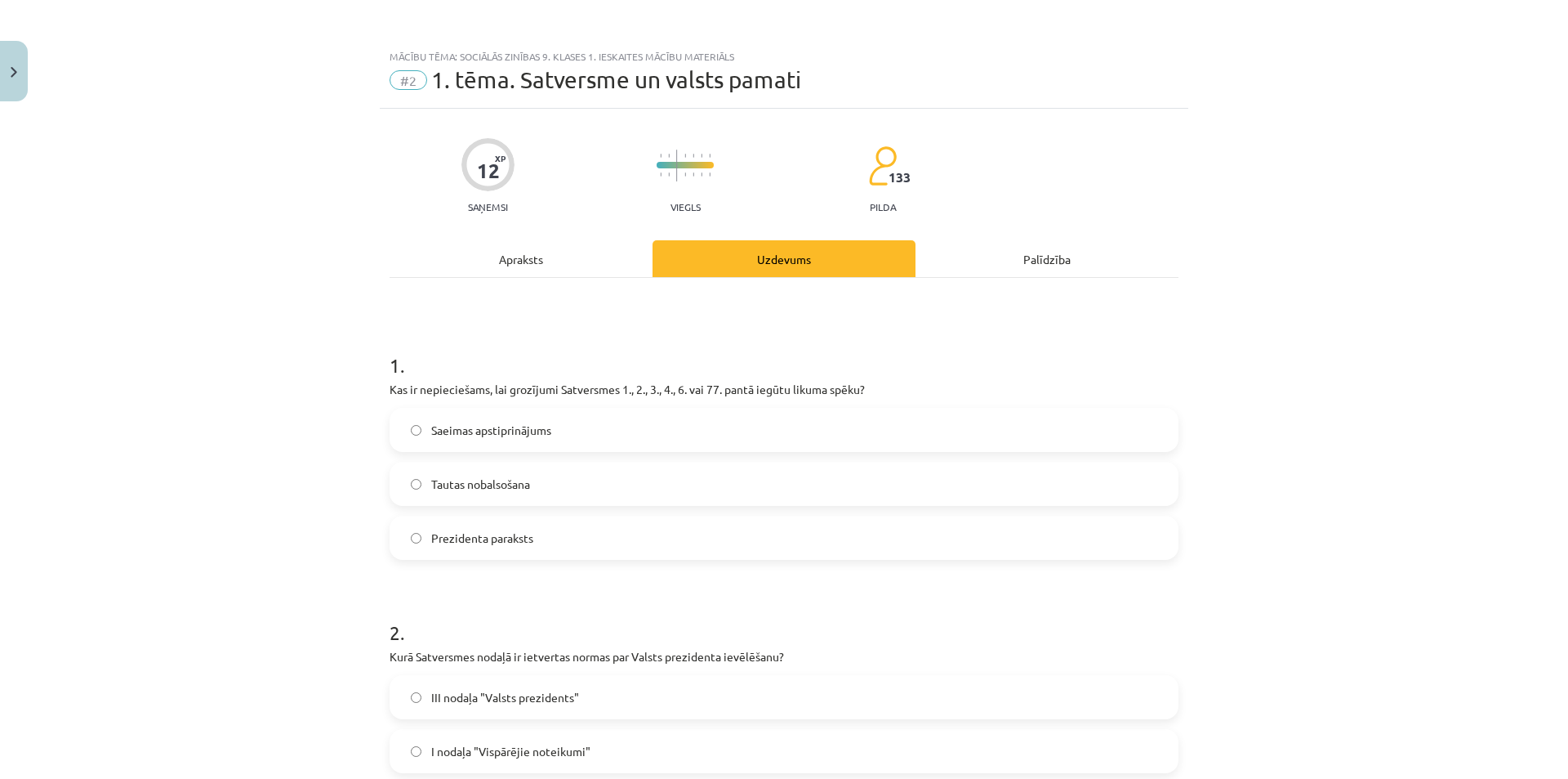
click at [595, 245] on div "Apraksts" at bounding box center [521, 259] width 263 height 37
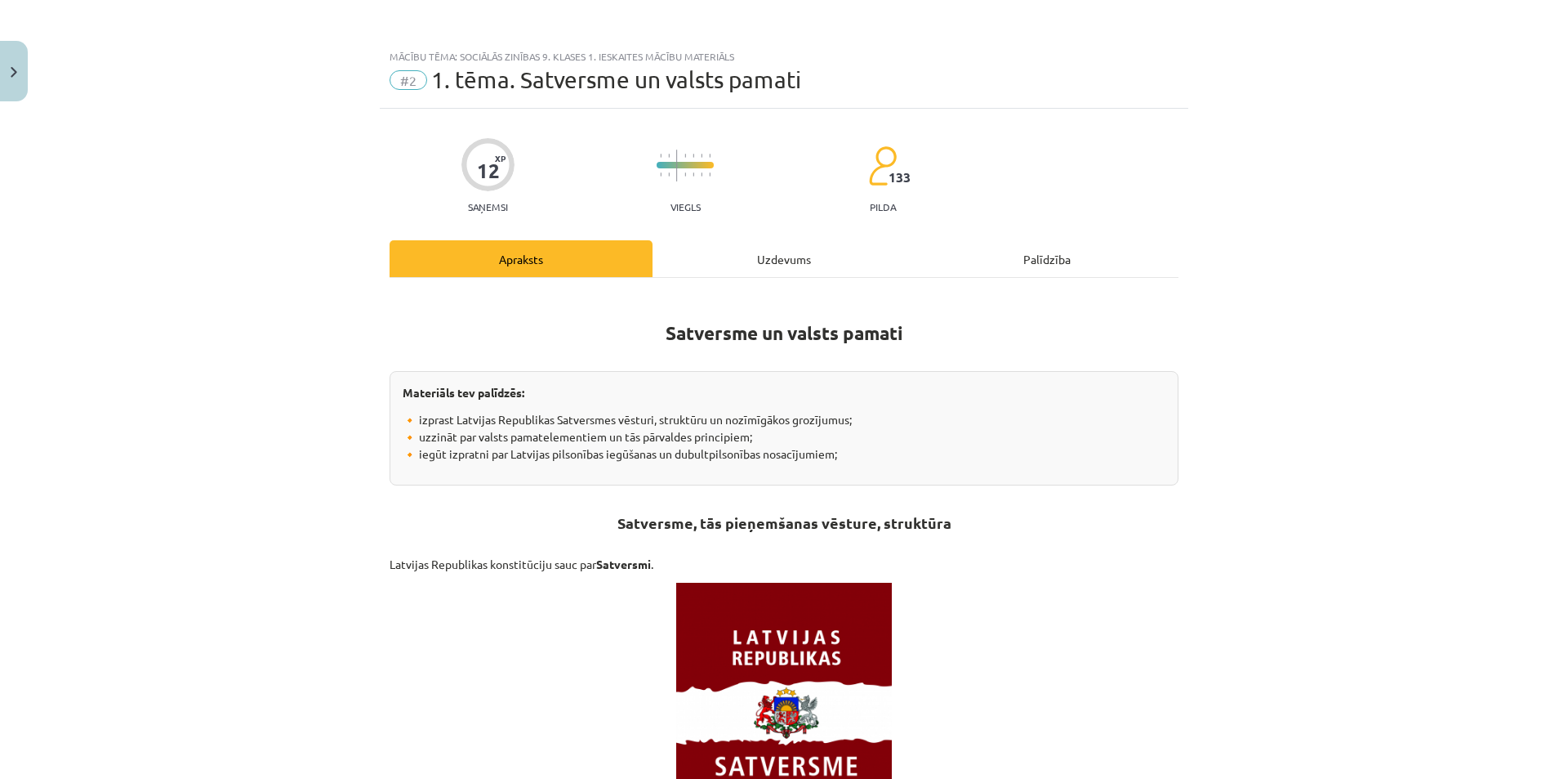
click at [771, 277] on hr at bounding box center [783, 277] width 789 height 1
click at [745, 270] on div "Uzdevums" at bounding box center [784, 259] width 263 height 37
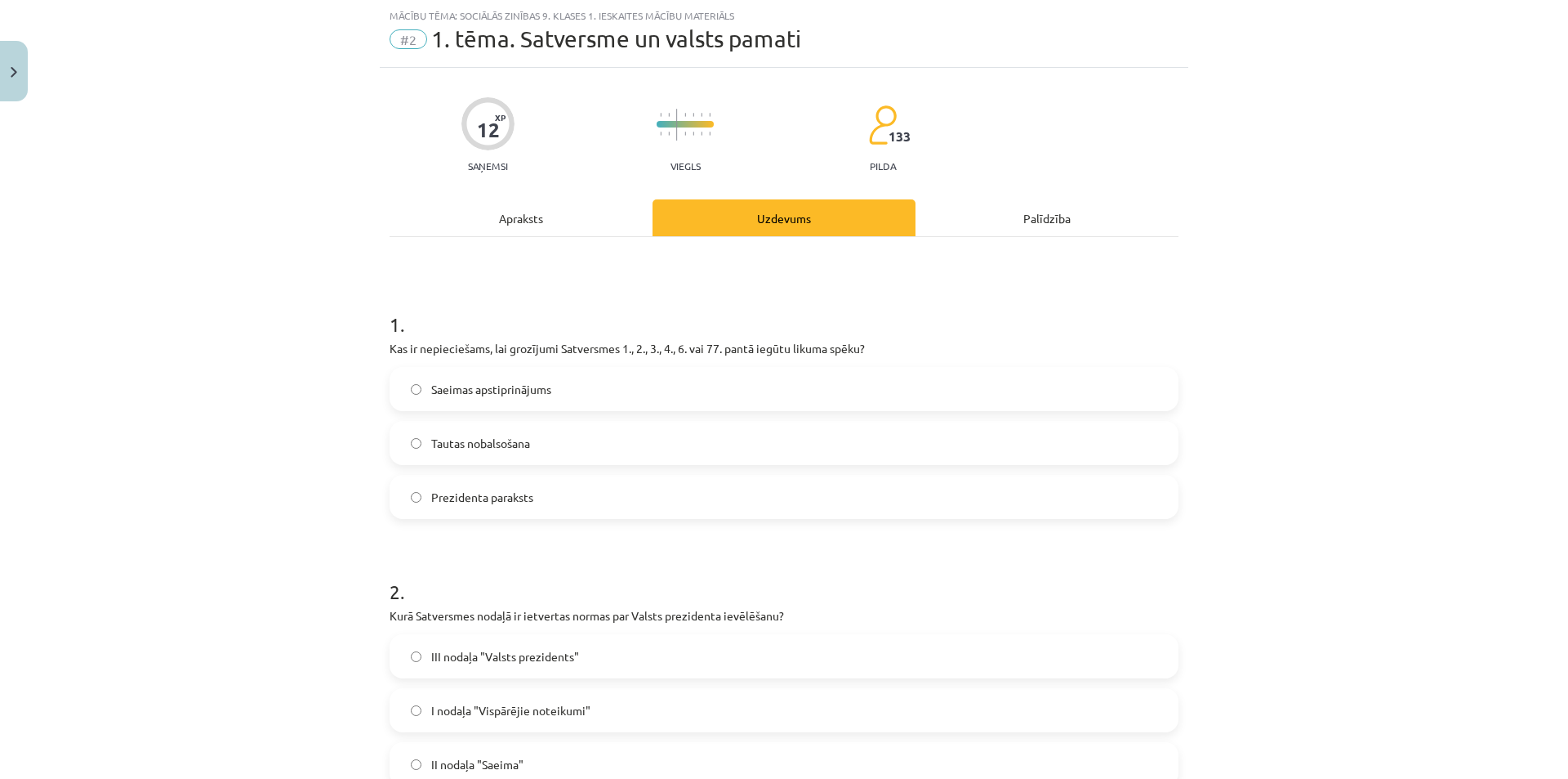
click at [503, 397] on span "Saeimas apstiprinājums" at bounding box center [491, 390] width 120 height 17
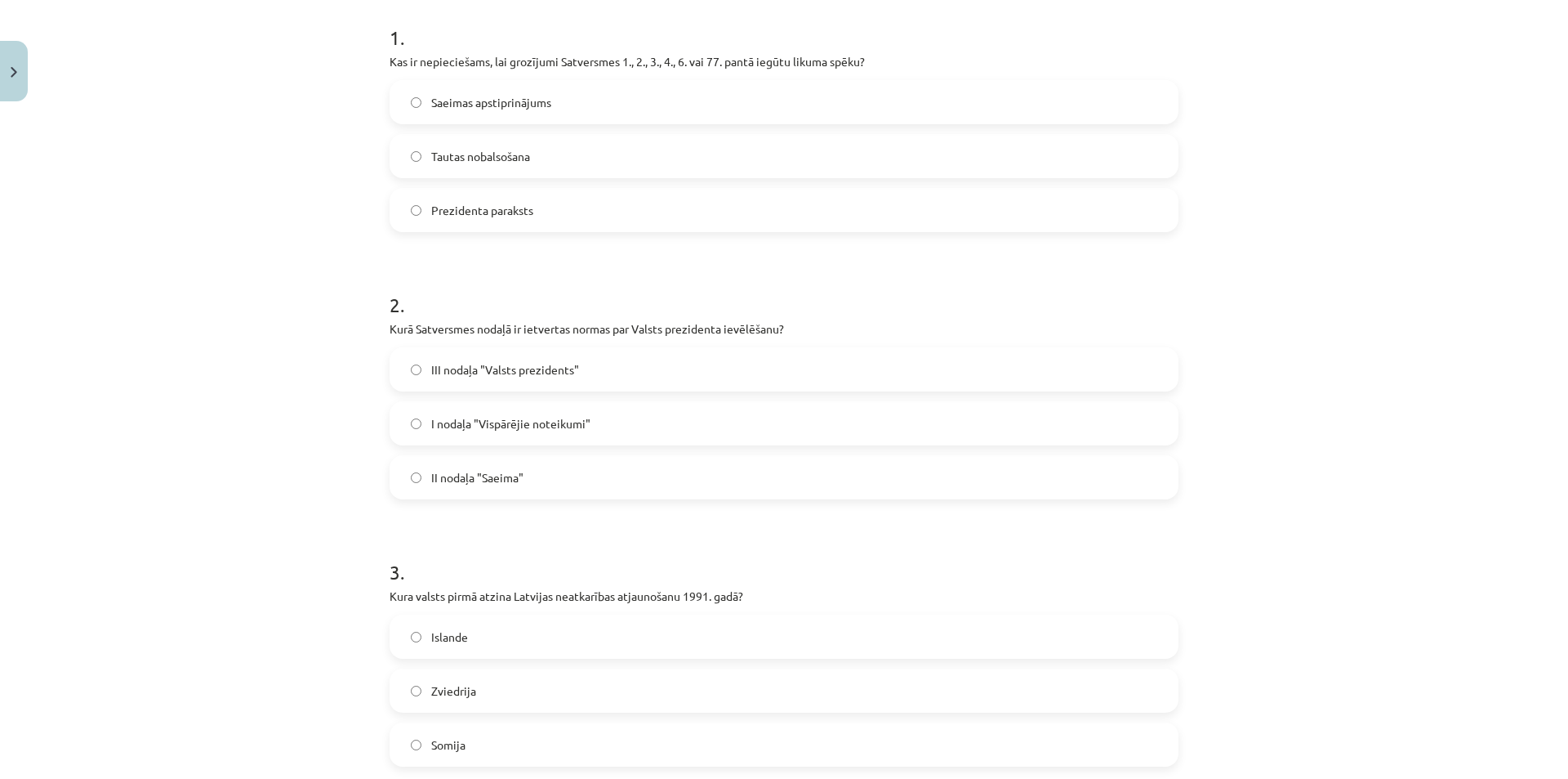
scroll to position [368, 0]
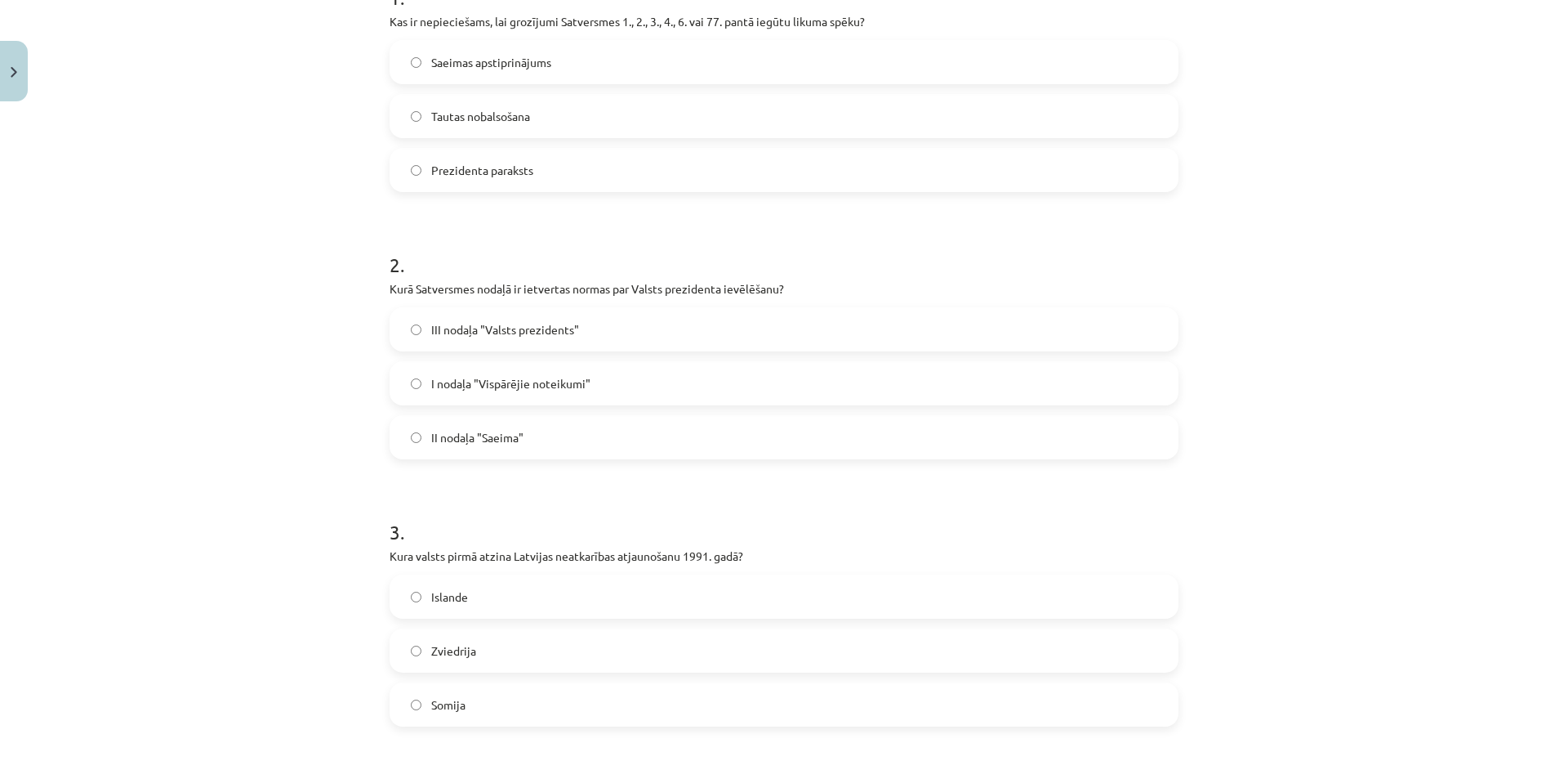
click at [481, 335] on span "III nodaļa "Valsts prezidents"" at bounding box center [505, 329] width 148 height 17
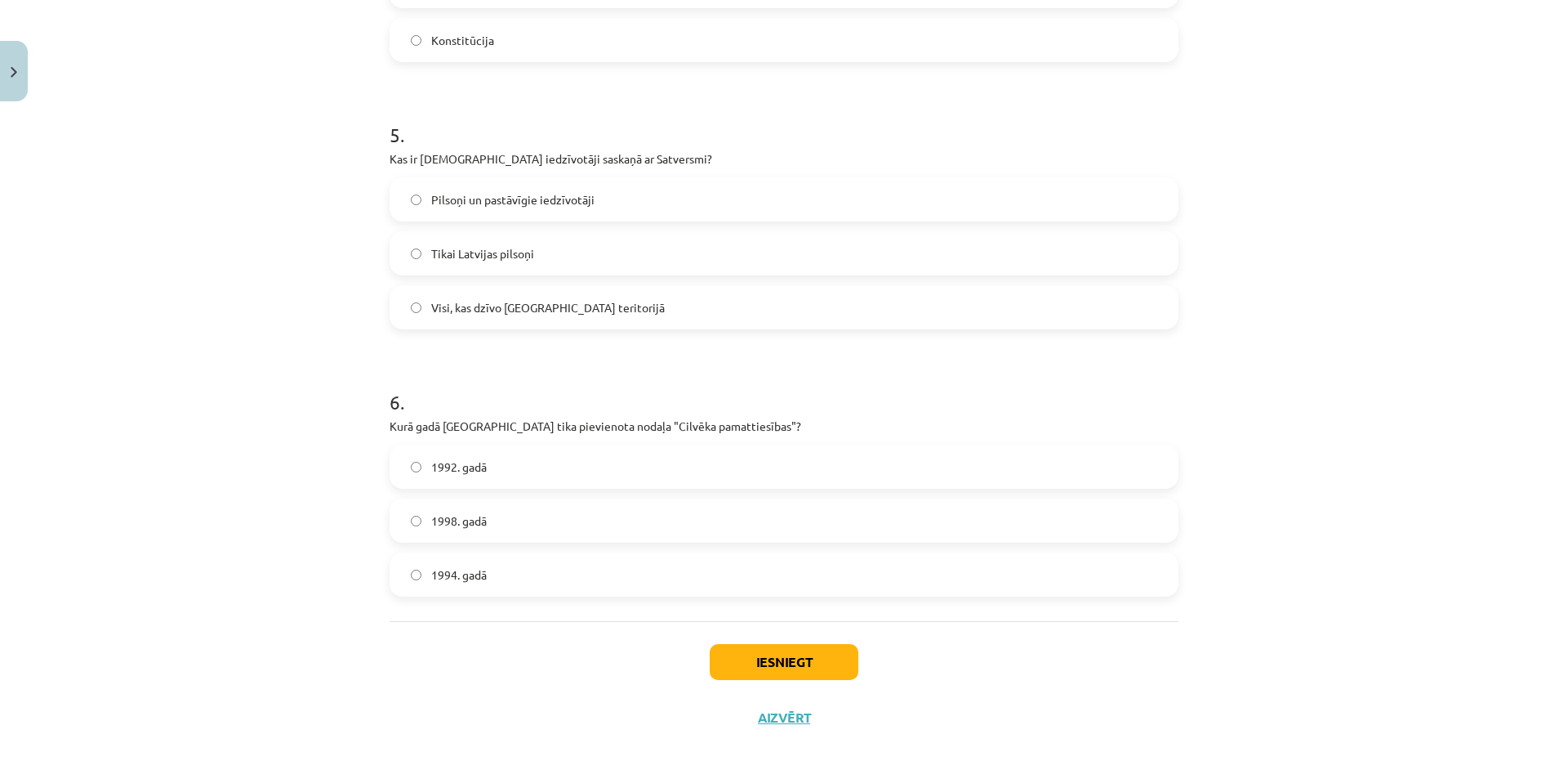
scroll to position [1307, 0]
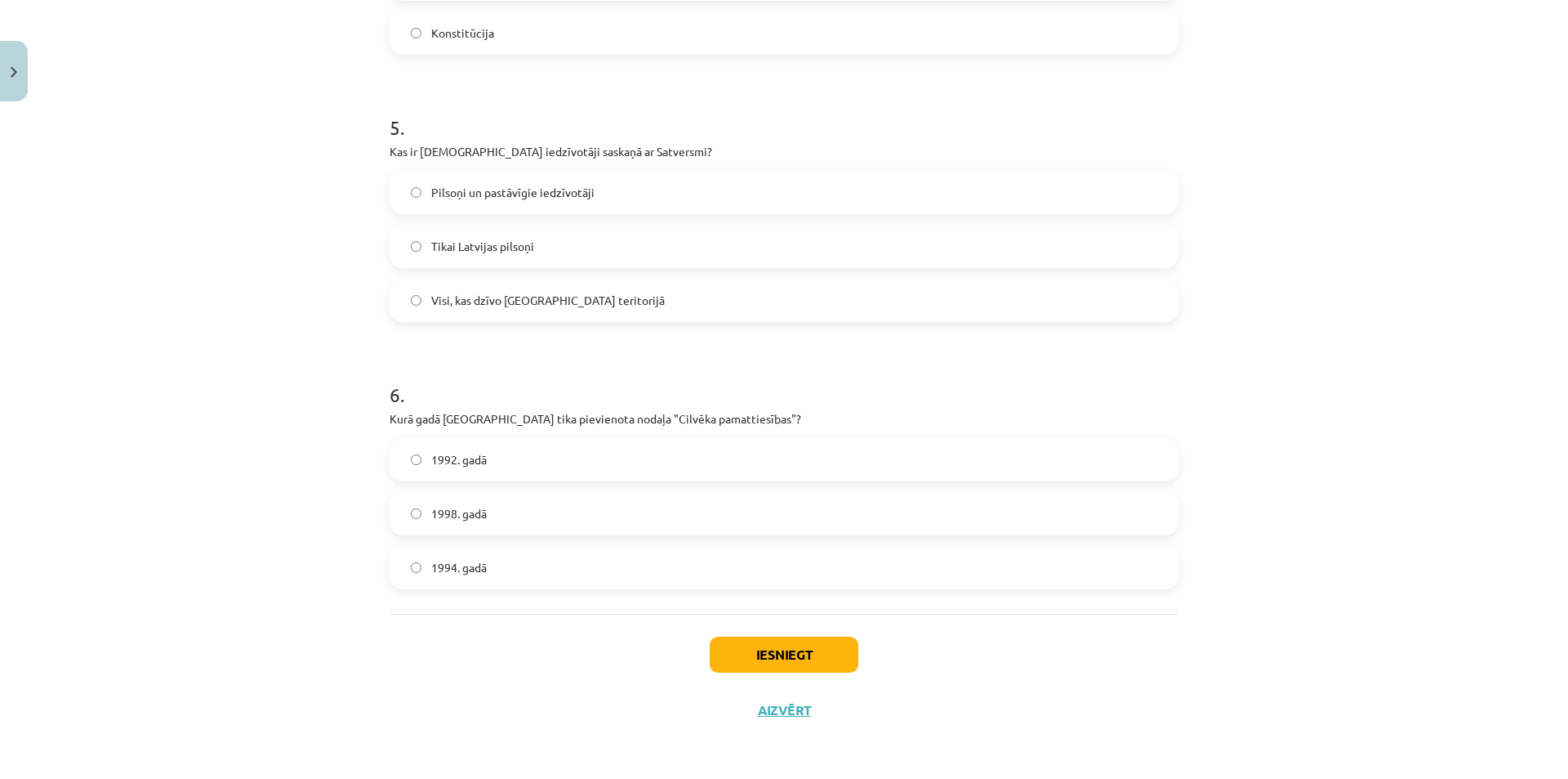
click at [433, 518] on span "1998. gadā" at bounding box center [459, 513] width 56 height 17
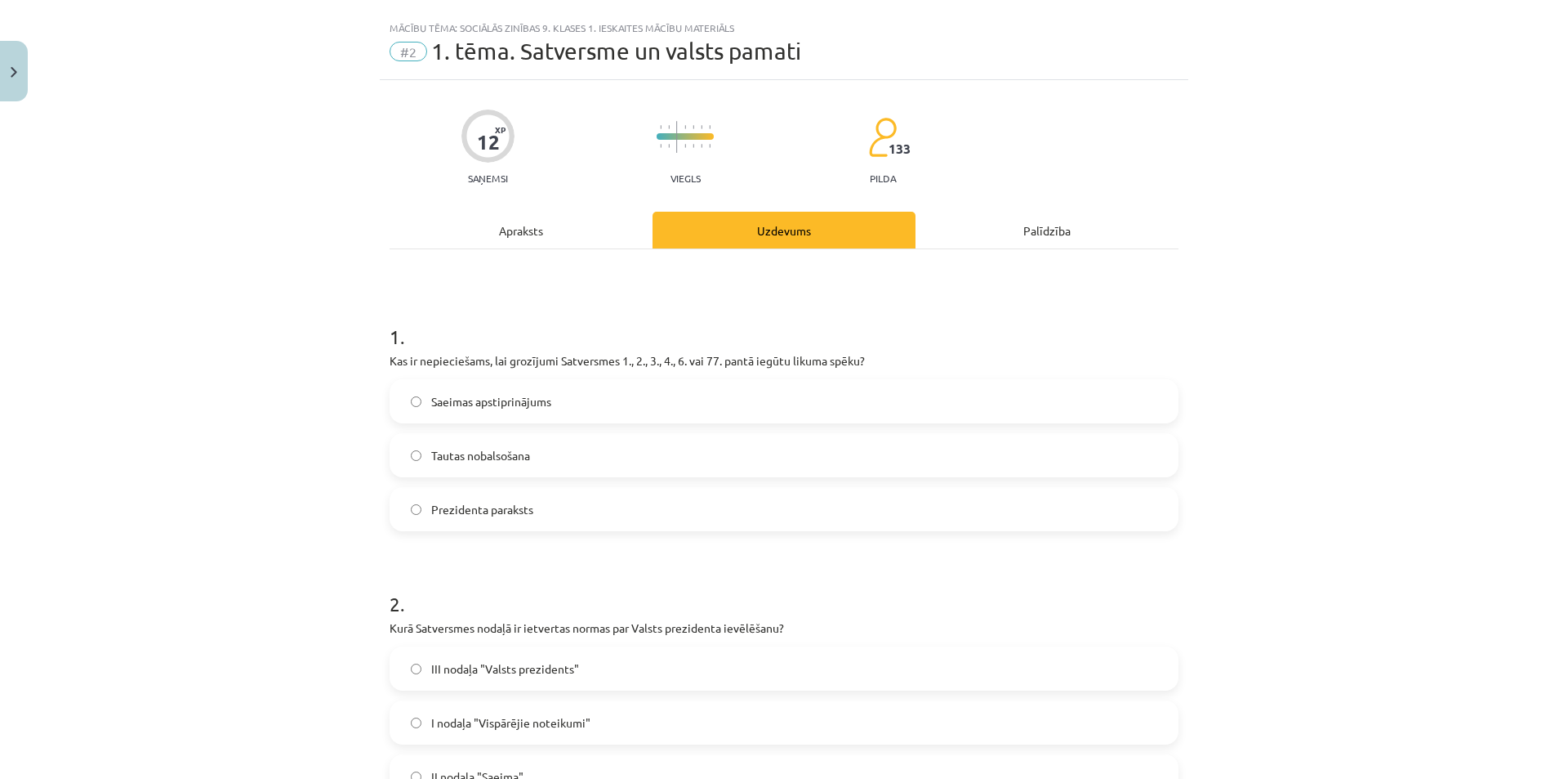
scroll to position [0, 0]
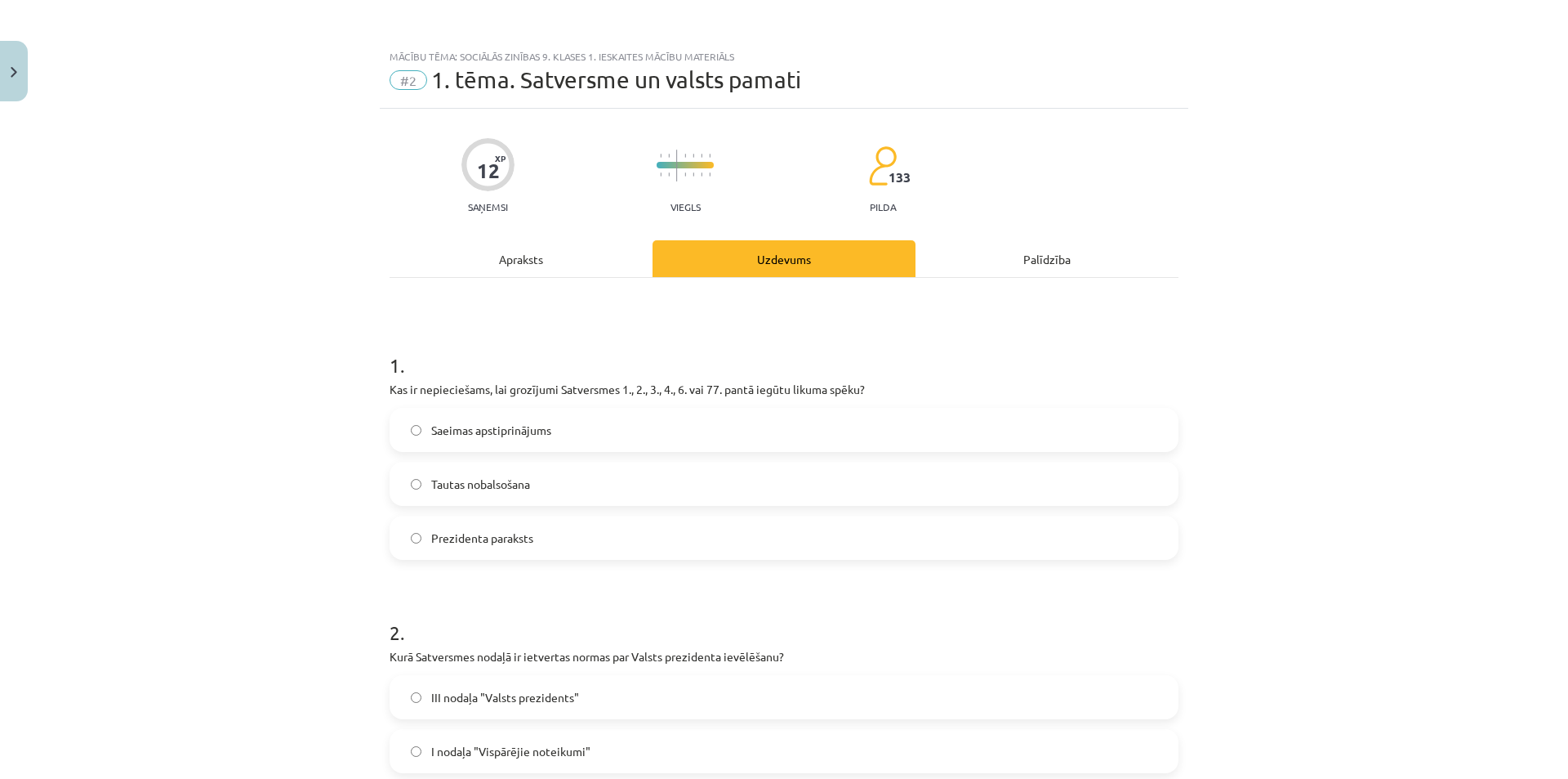
drag, startPoint x: 507, startPoint y: 242, endPoint x: 504, endPoint y: 251, distance: 9.5
click at [507, 244] on div "Apraksts" at bounding box center [521, 259] width 263 height 37
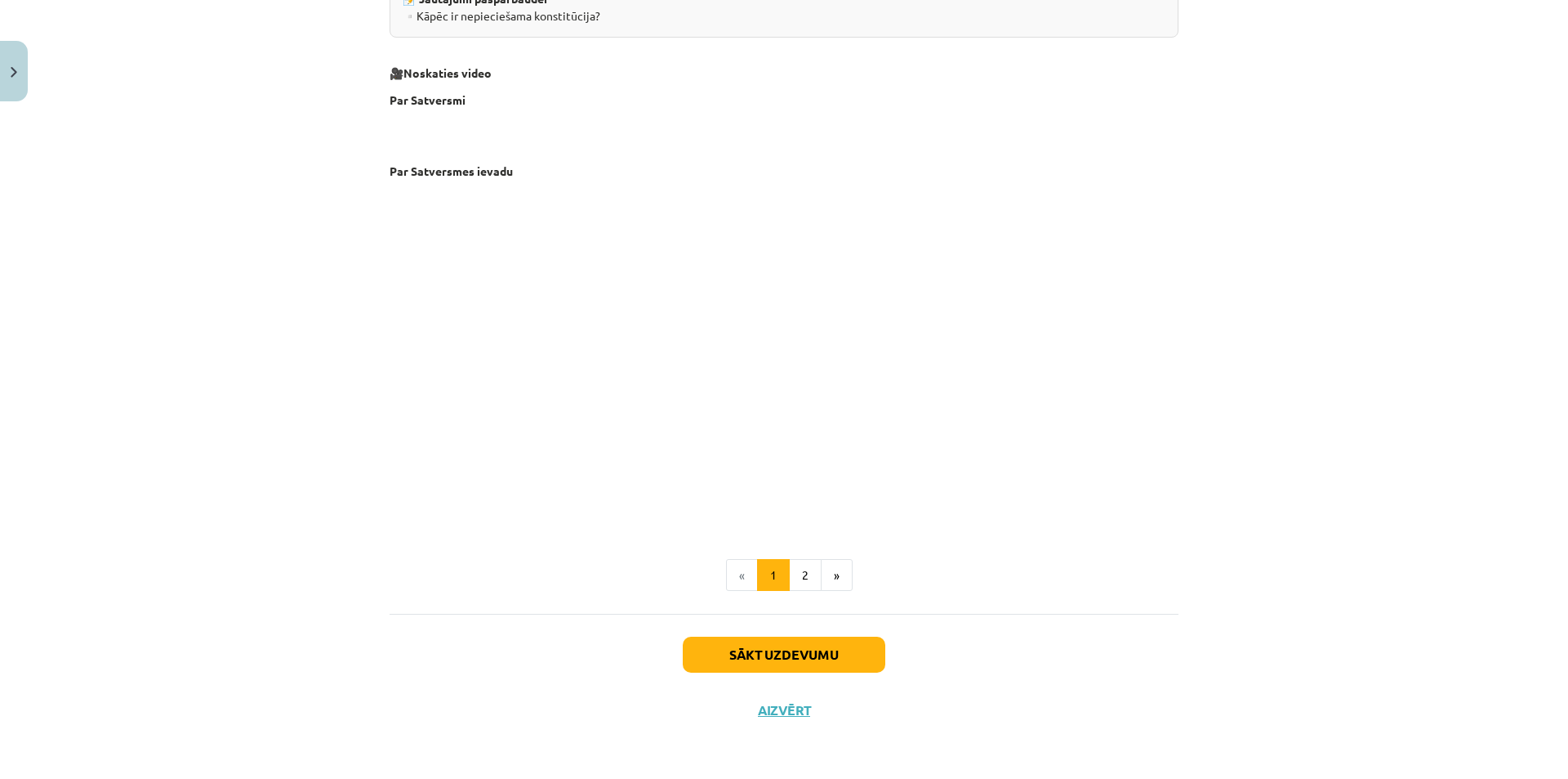
scroll to position [2846, 0]
click at [809, 576] on button "2" at bounding box center [805, 575] width 33 height 33
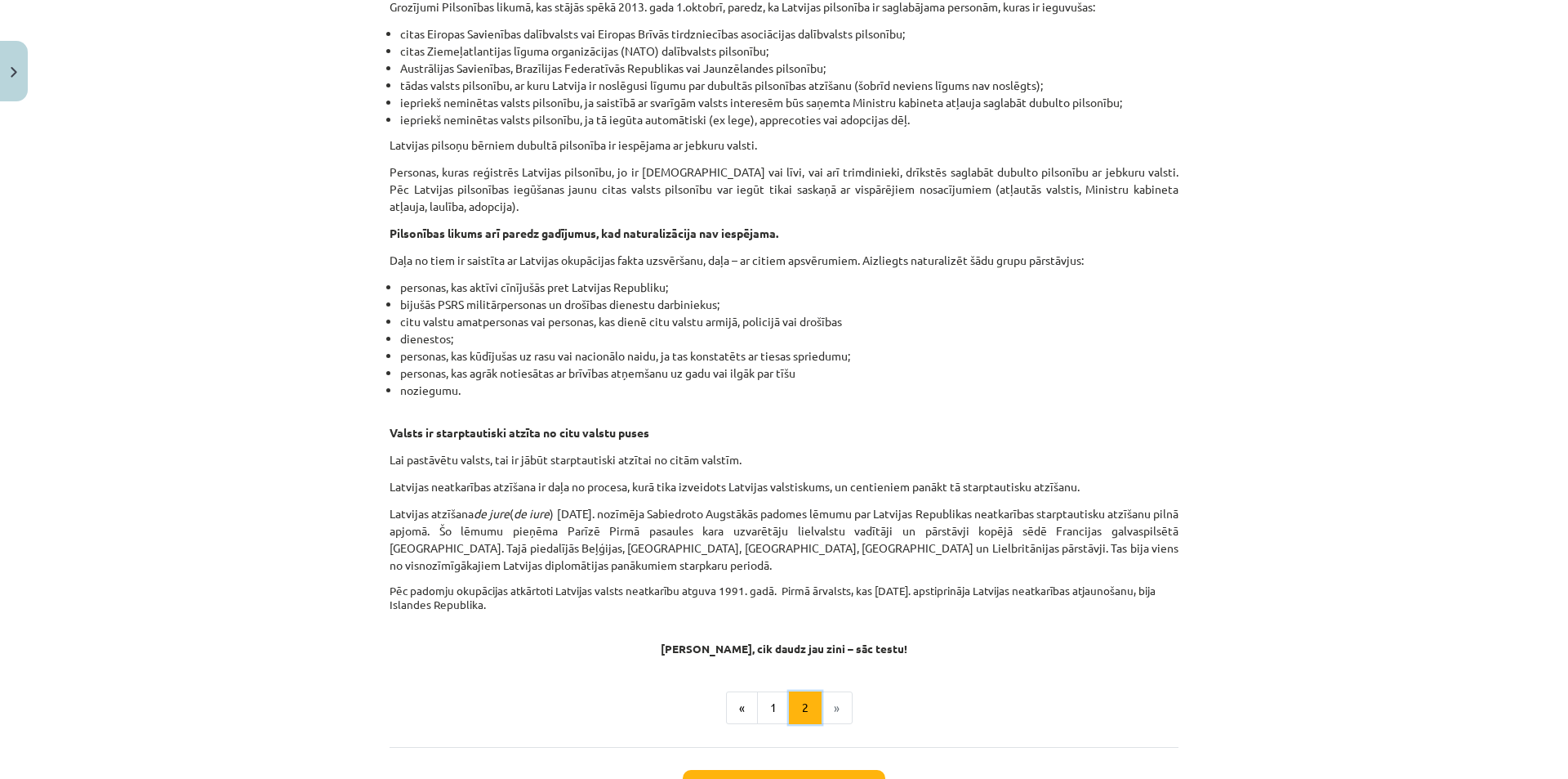
scroll to position [2385, 0]
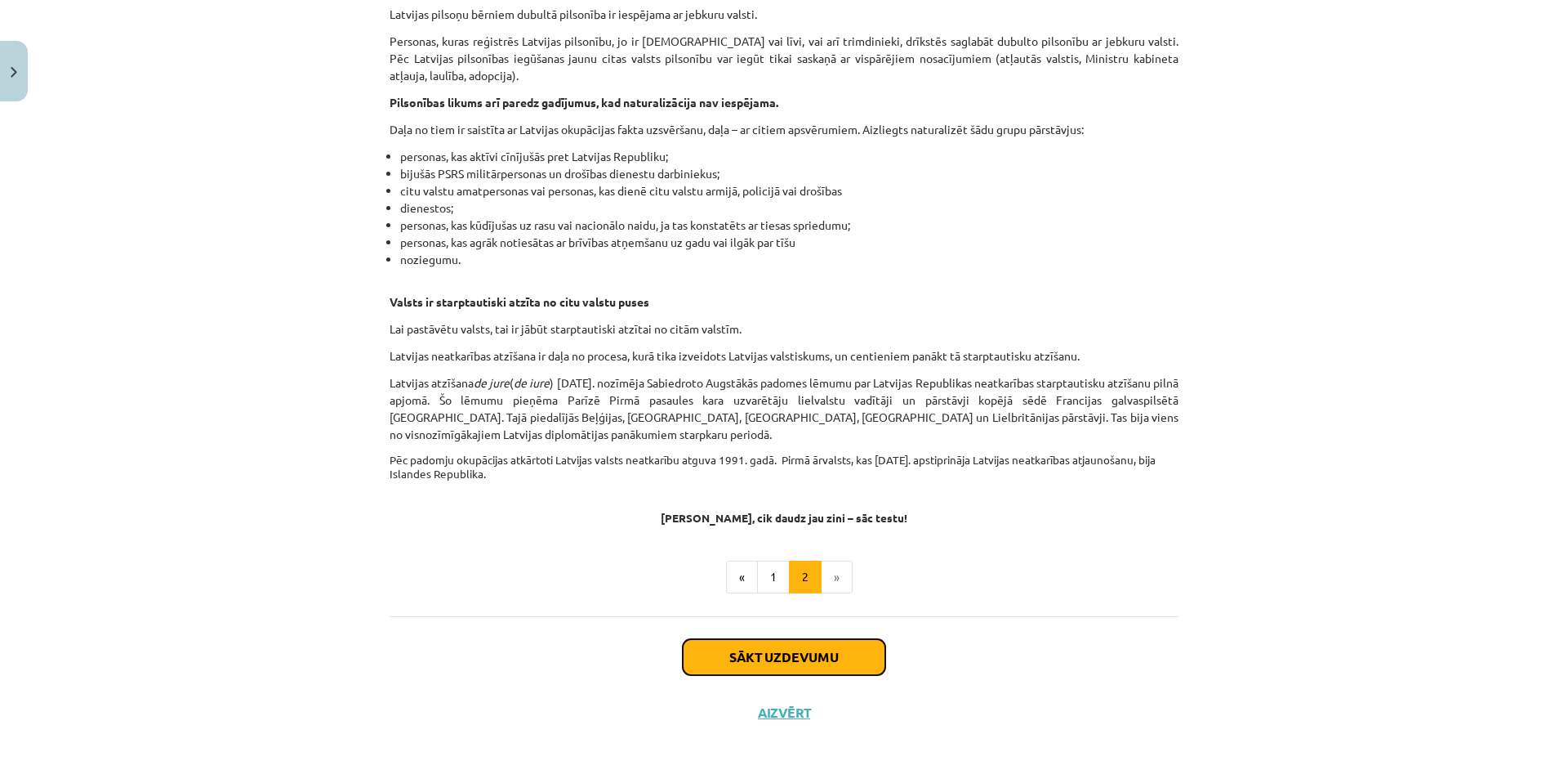
click at [781, 651] on button "Sākt uzdevumu" at bounding box center [784, 656] width 203 height 36
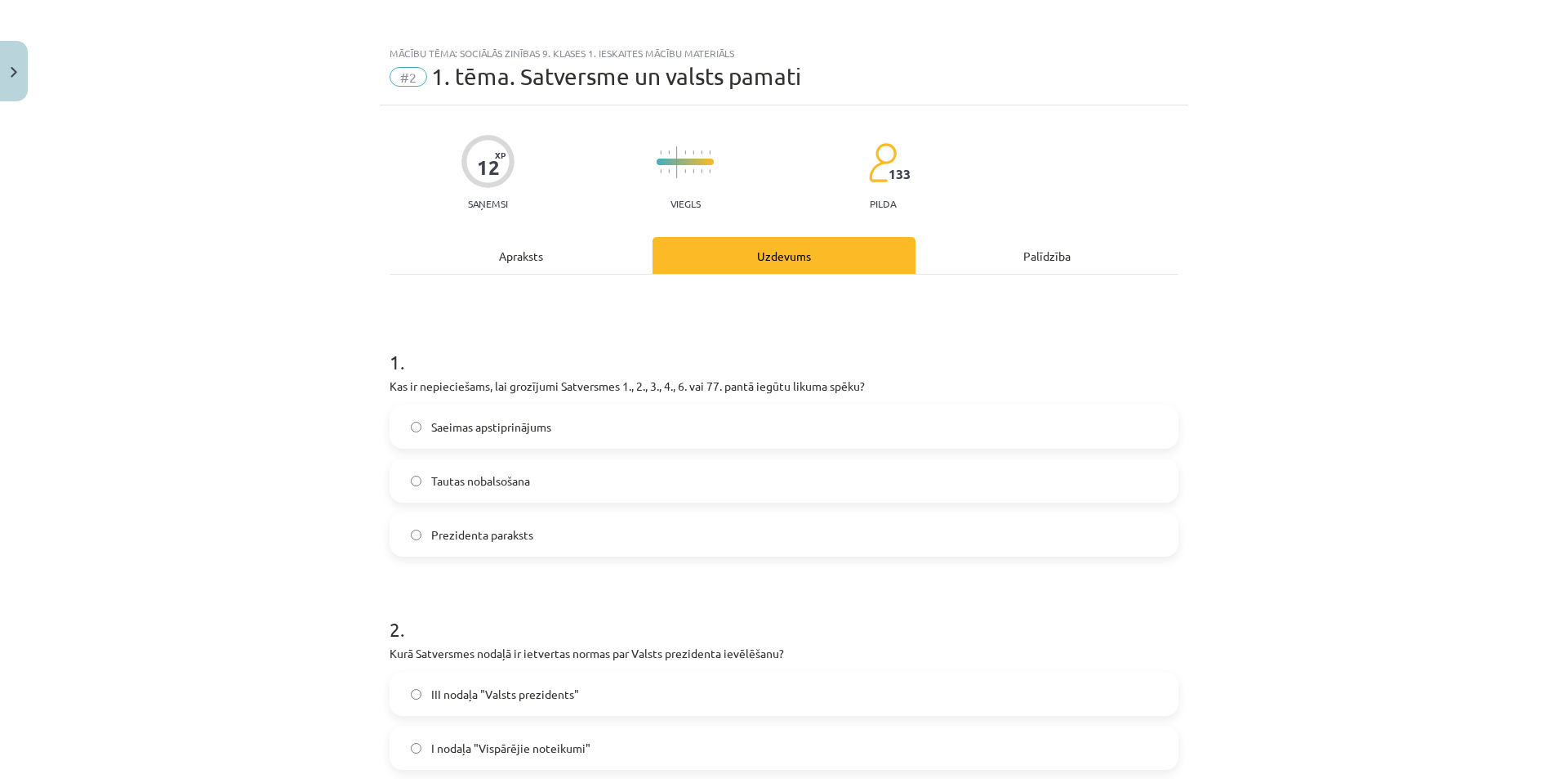
scroll to position [0, 0]
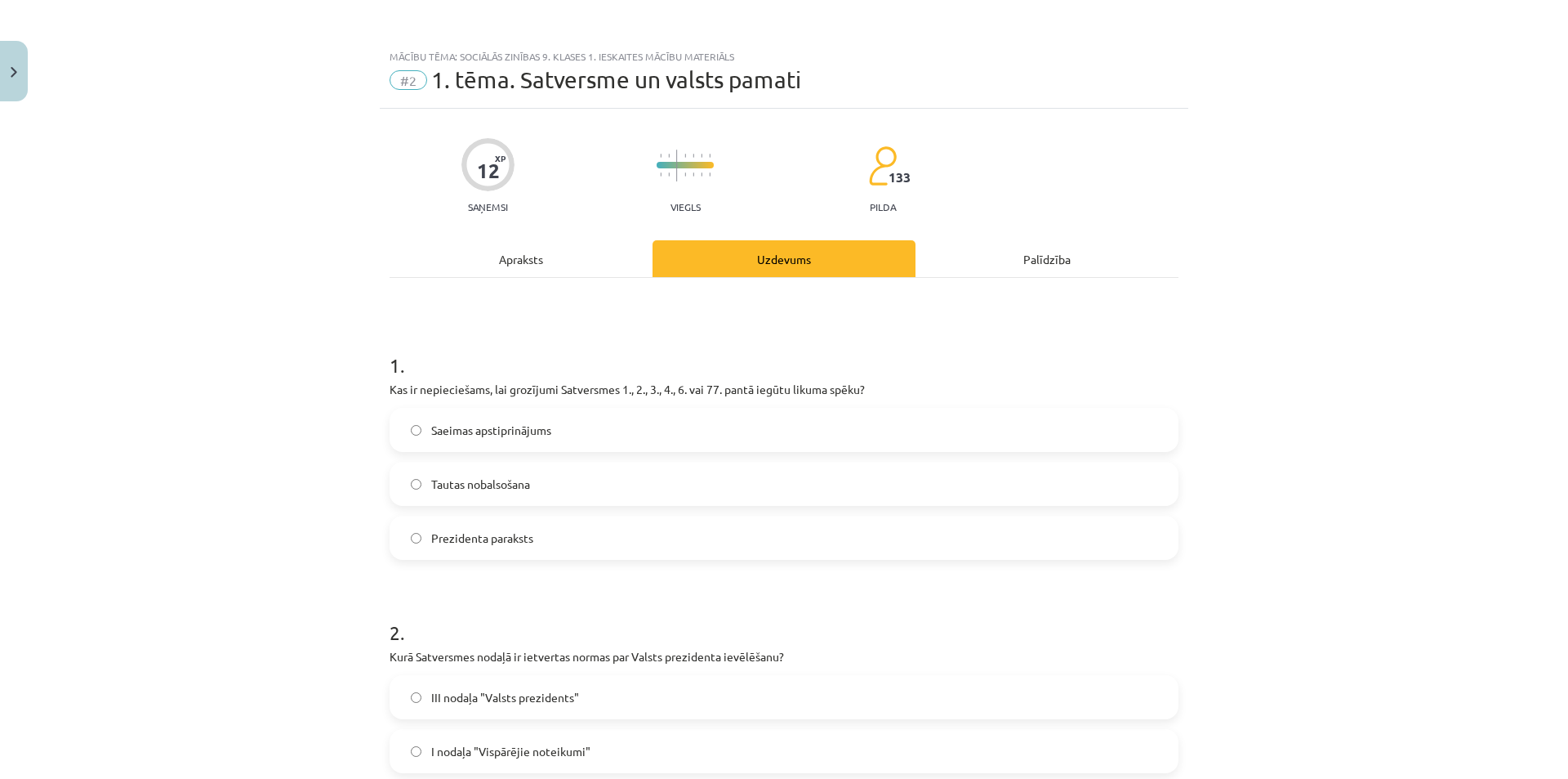
click at [492, 242] on div "Apraksts" at bounding box center [521, 259] width 263 height 37
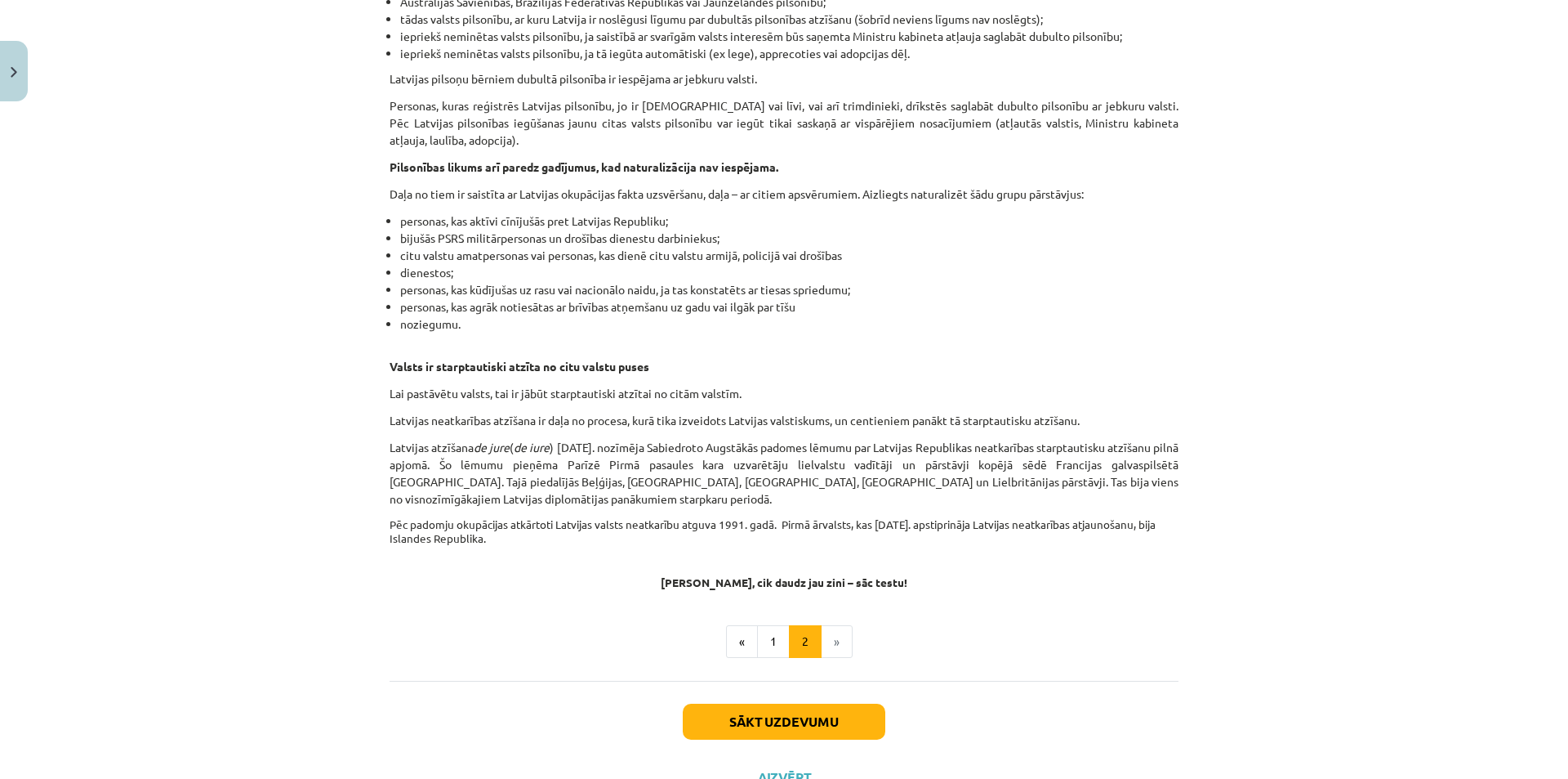
scroll to position [2385, 0]
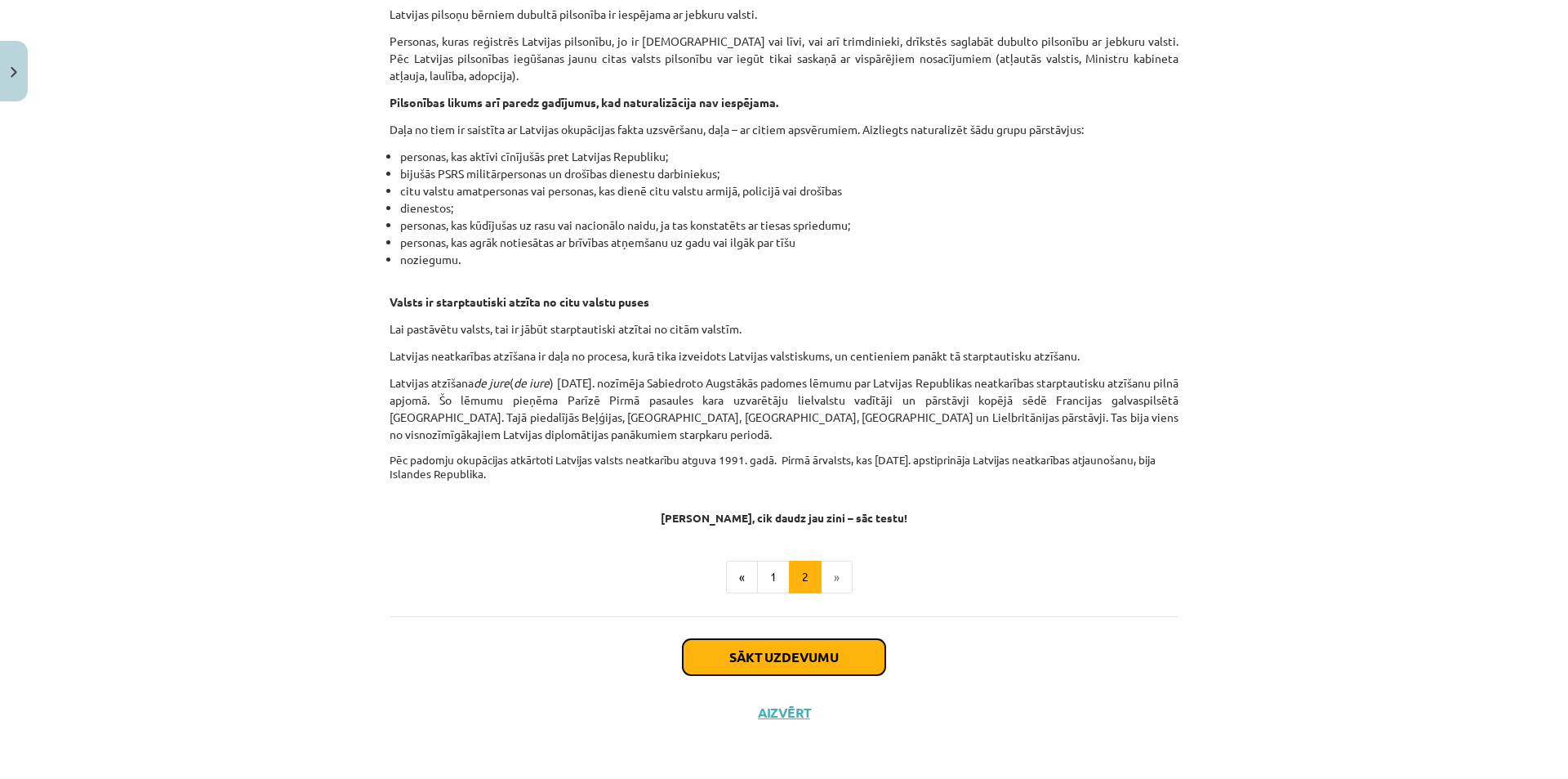
click at [803, 649] on button "Sākt uzdevumu" at bounding box center [784, 656] width 203 height 36
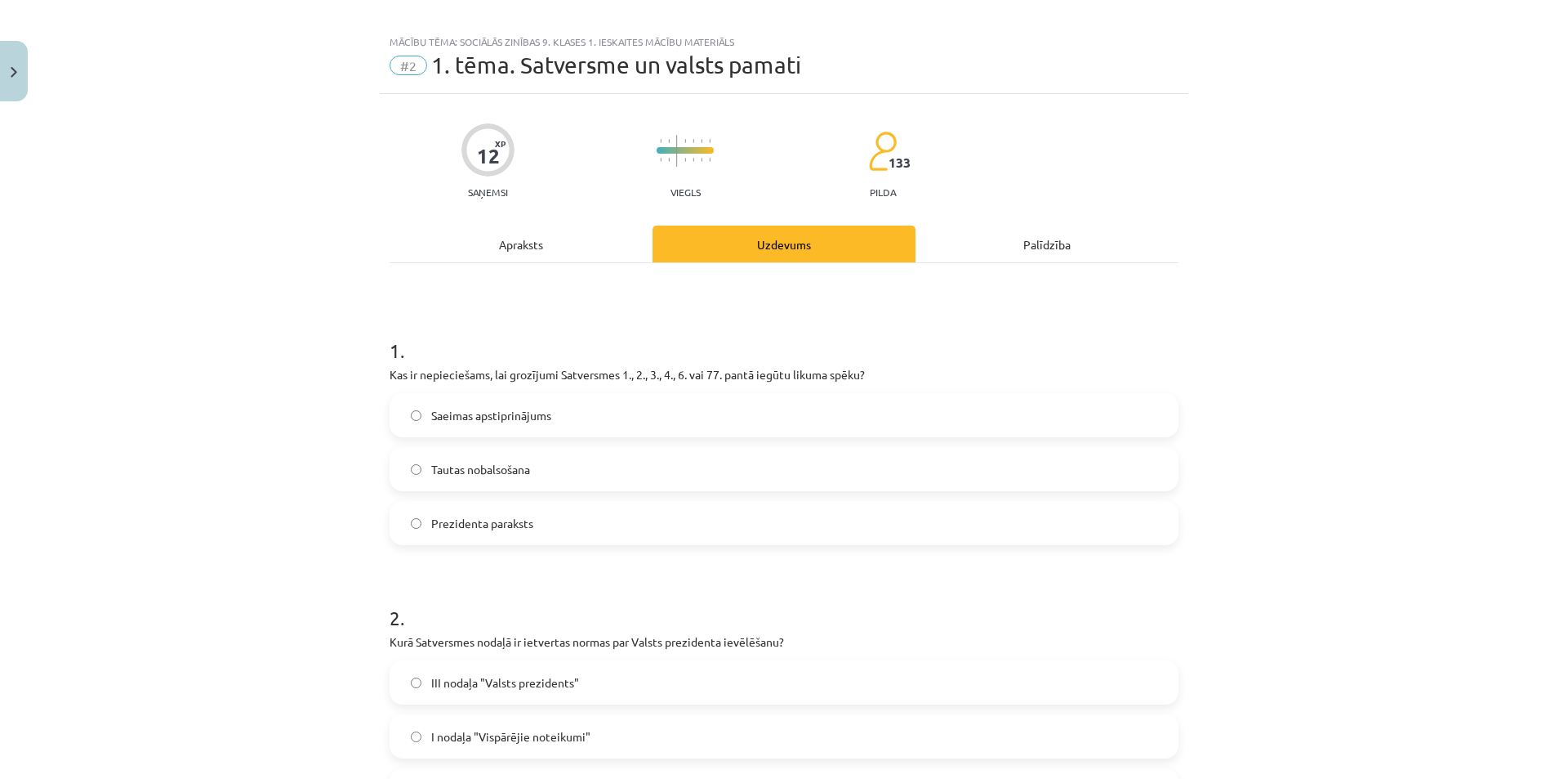
scroll to position [0, 0]
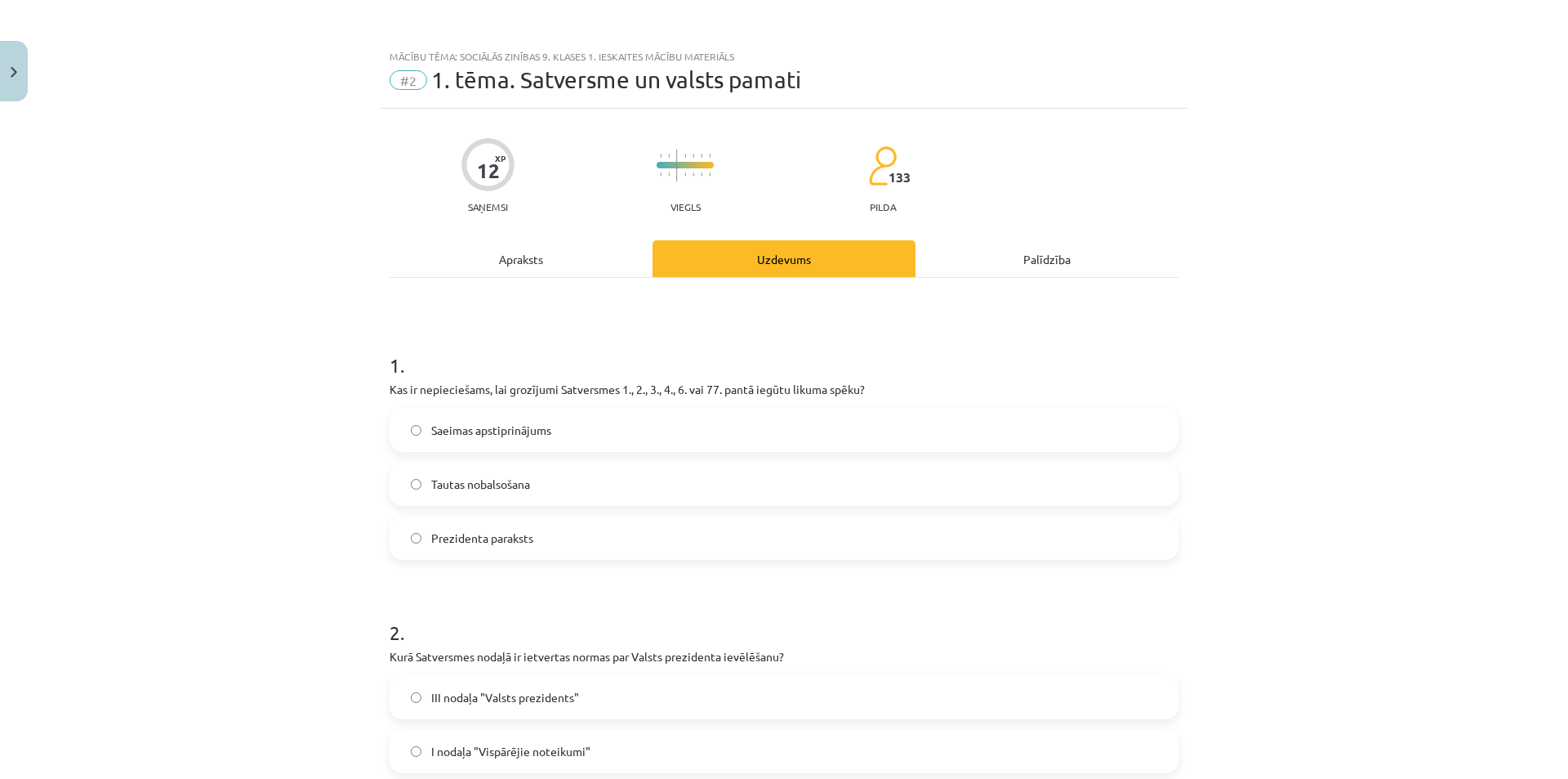
drag, startPoint x: 532, startPoint y: 266, endPoint x: 522, endPoint y: 266, distance: 10.0
click at [530, 265] on div "Apraksts" at bounding box center [521, 259] width 263 height 37
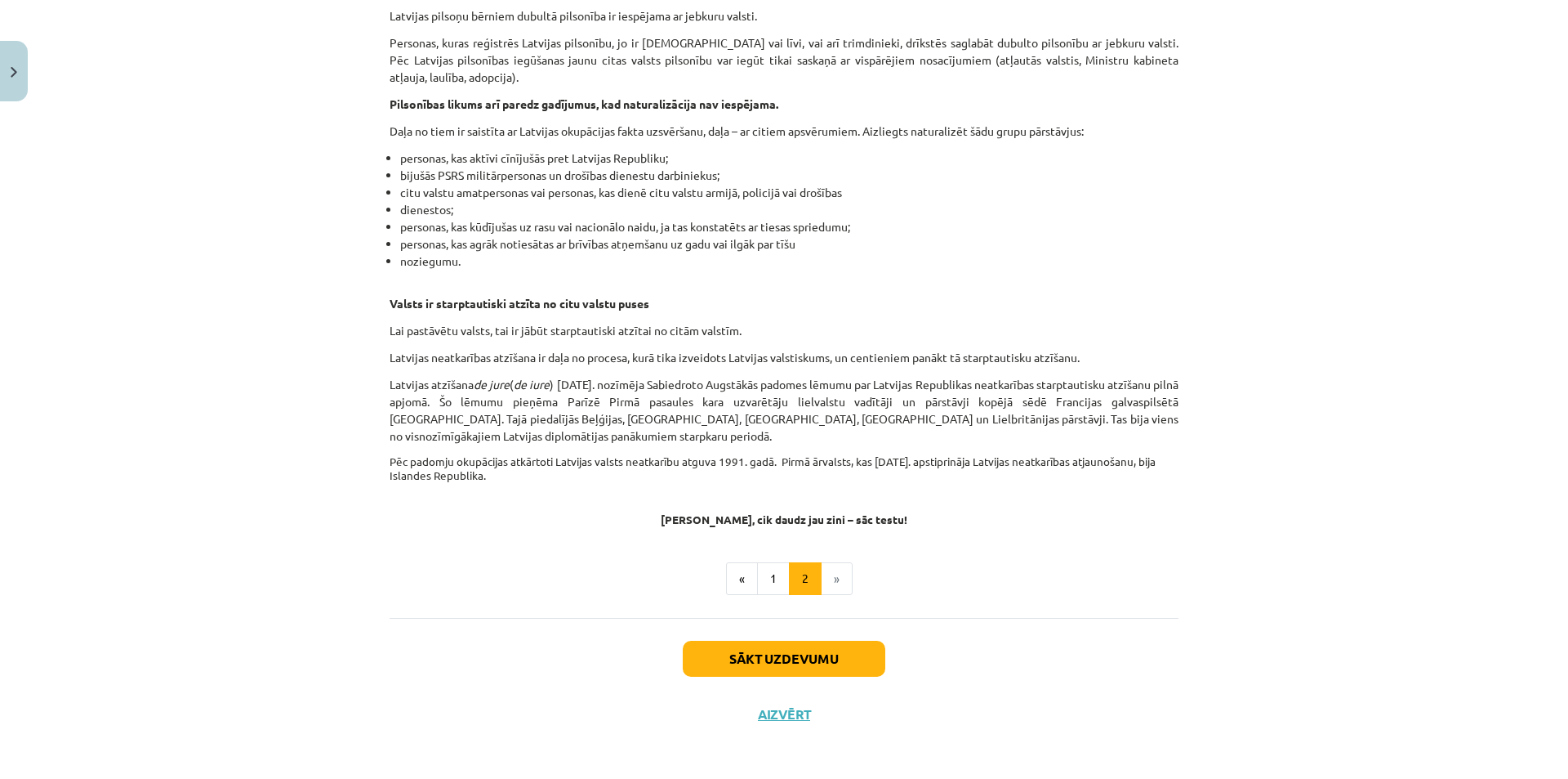
scroll to position [2385, 0]
click at [716, 656] on button "Sākt uzdevumu" at bounding box center [784, 656] width 203 height 36
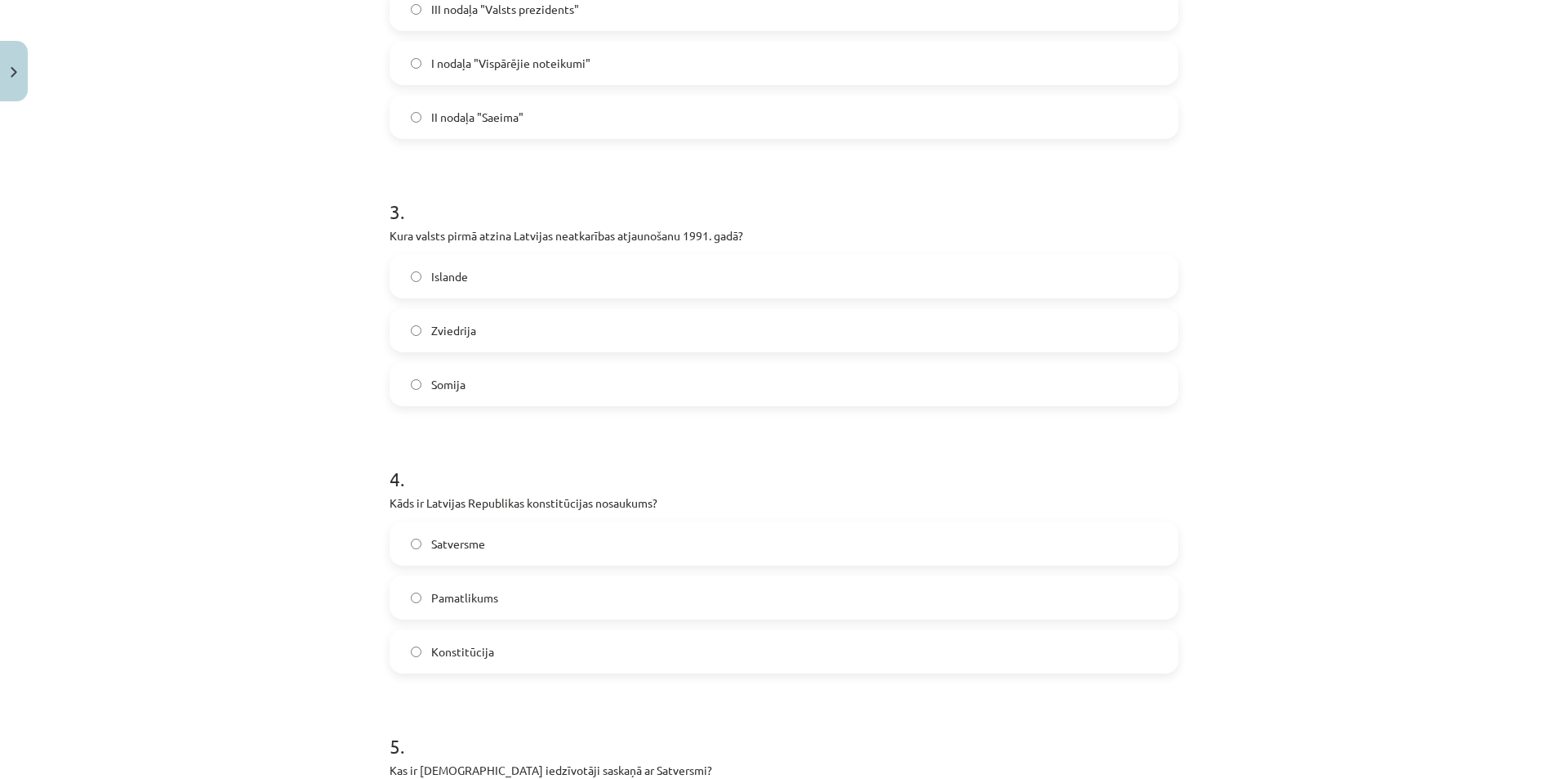
scroll to position [696, 0]
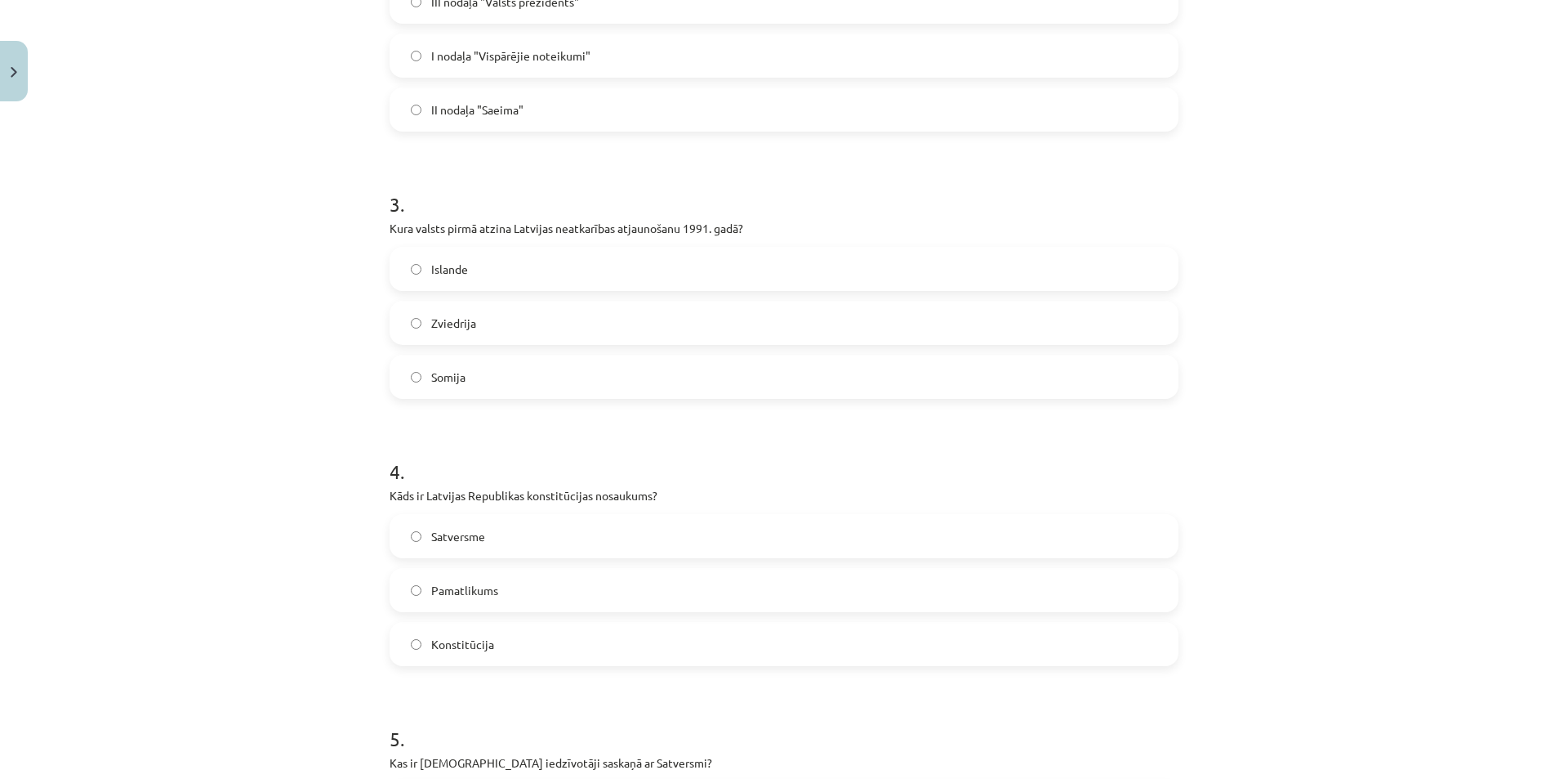
click at [417, 276] on label "Islande" at bounding box center [784, 269] width 786 height 41
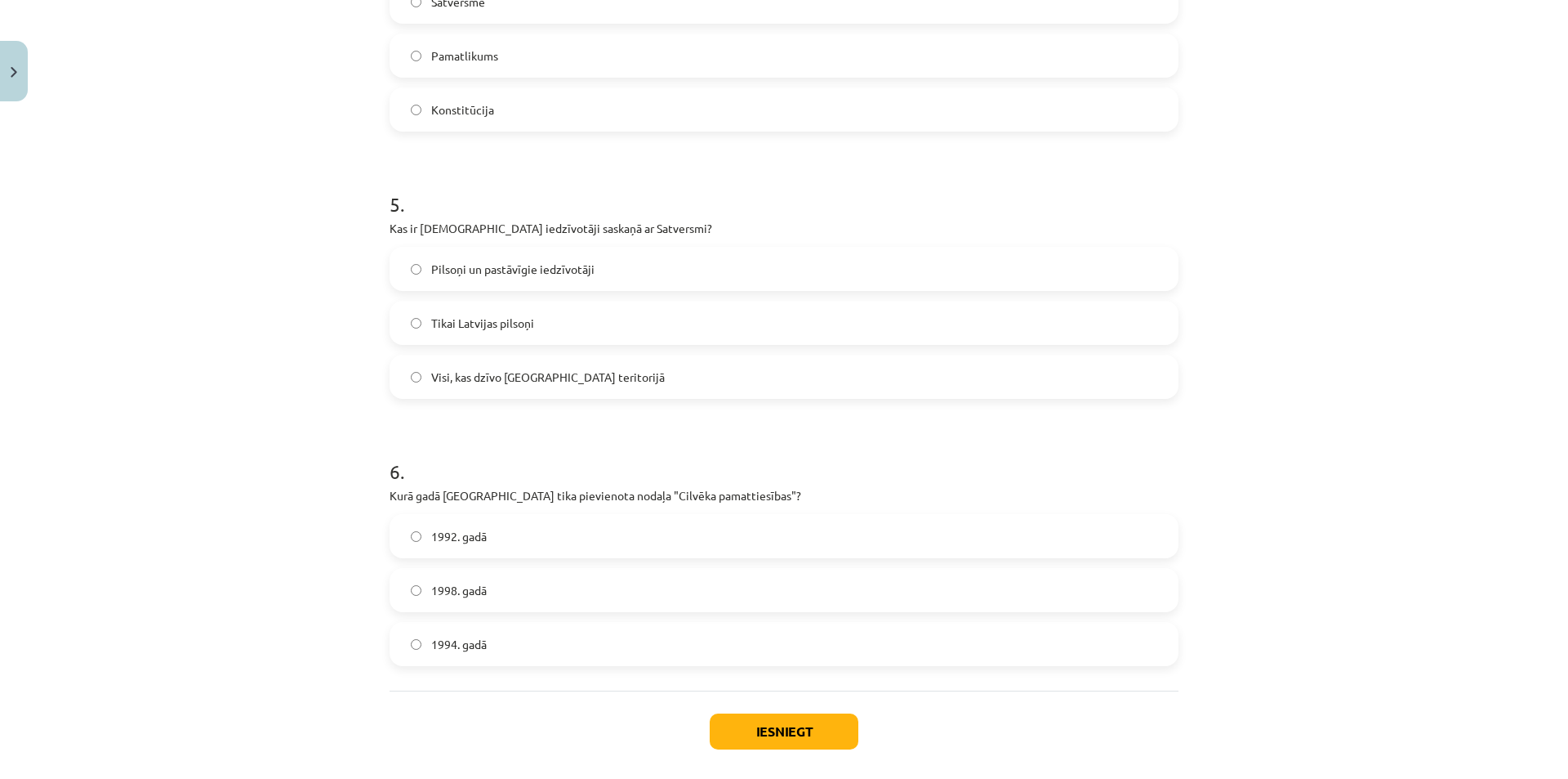
scroll to position [1307, 0]
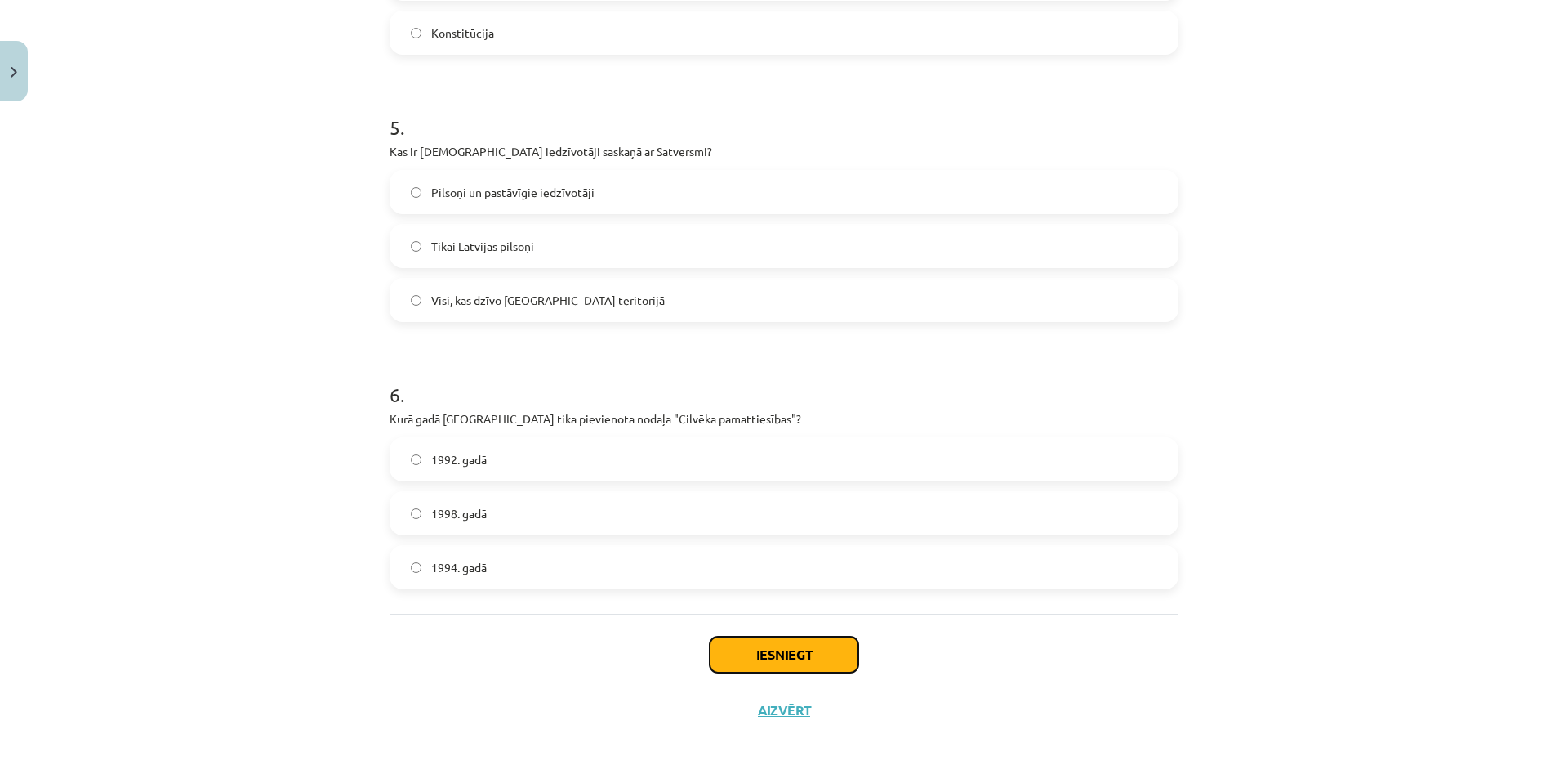
click at [728, 661] on button "Iesniegt" at bounding box center [784, 654] width 149 height 36
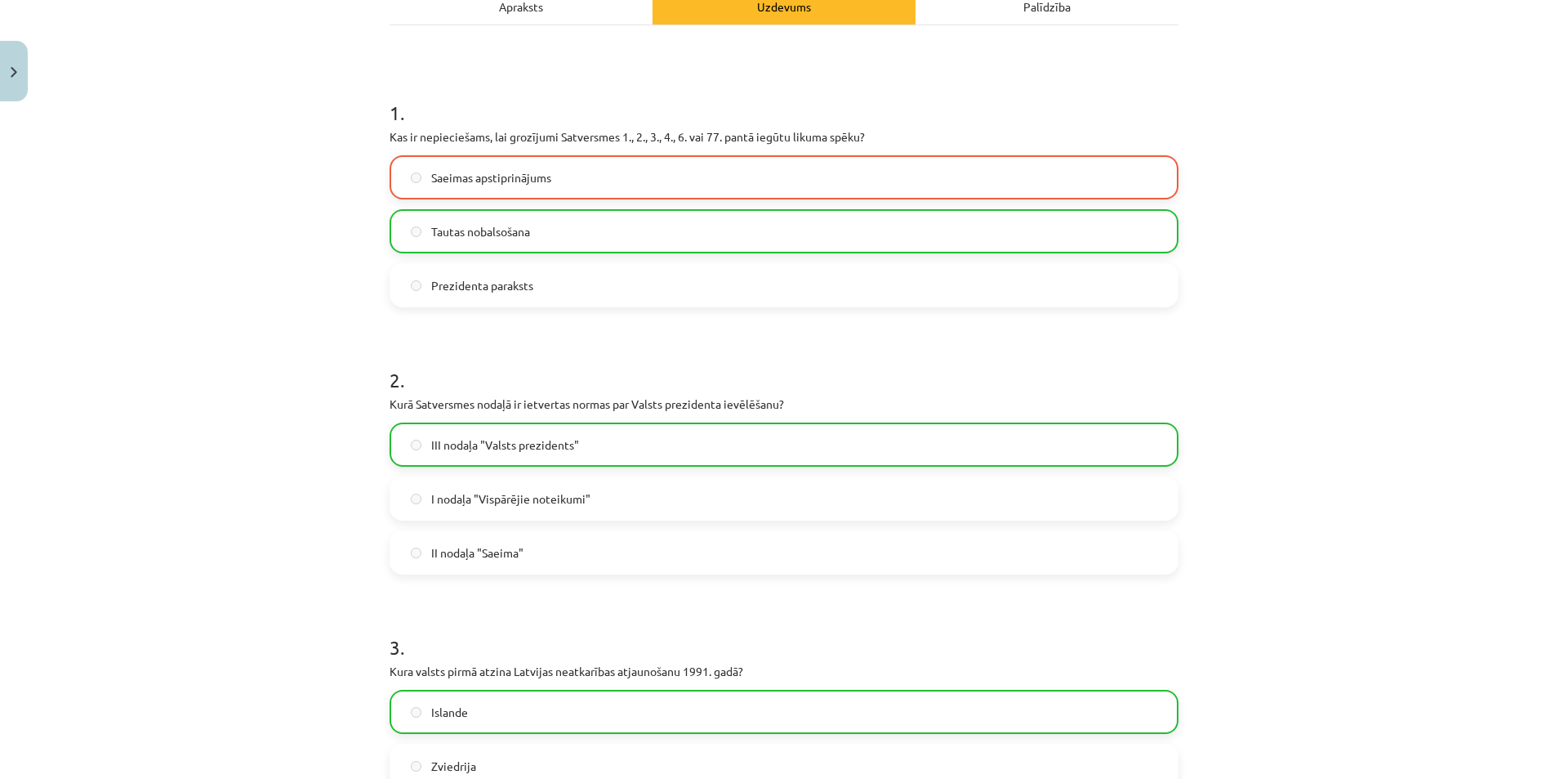
scroll to position [0, 0]
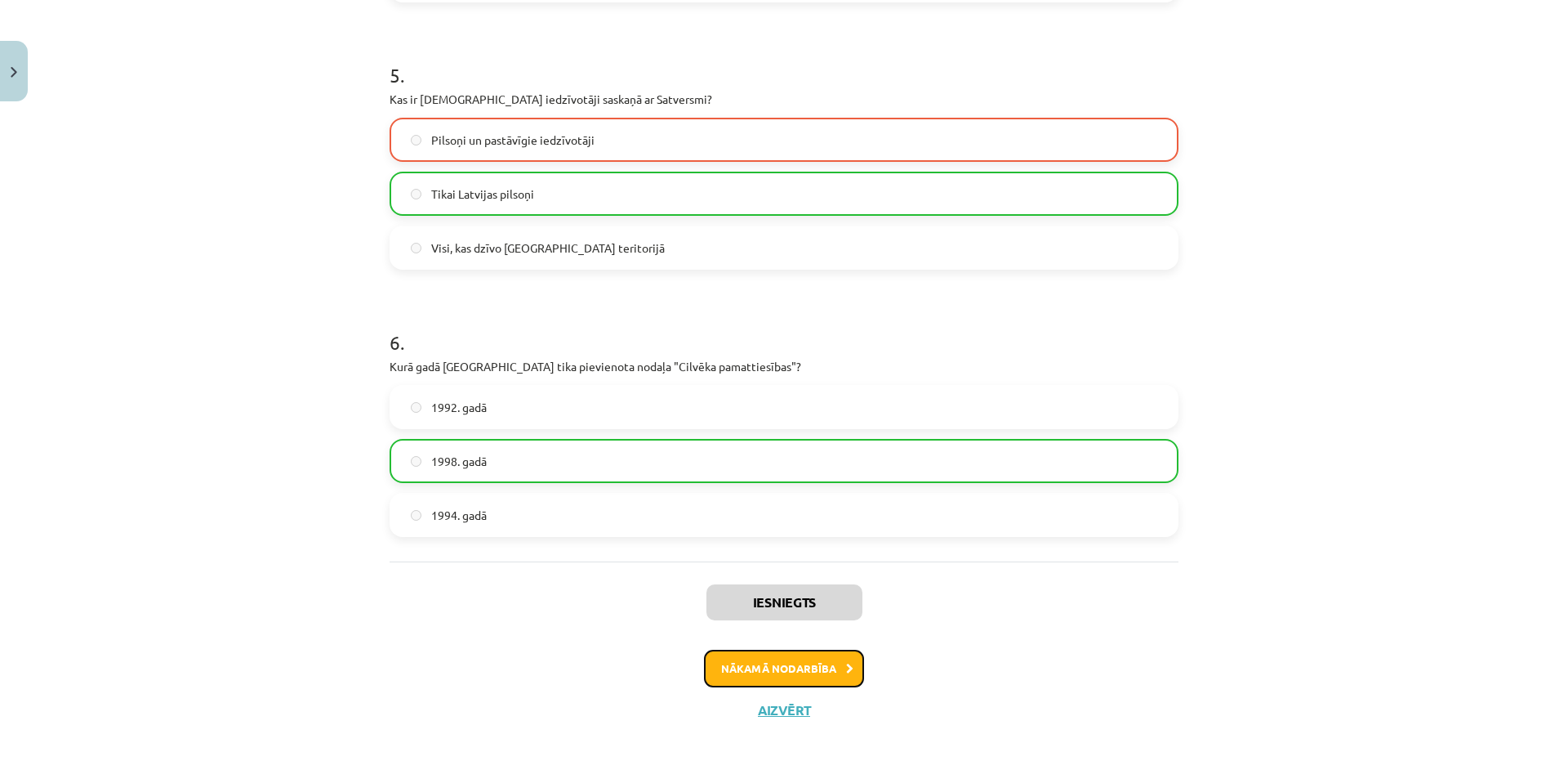
click at [729, 668] on button "Nākamā nodarbība" at bounding box center [784, 668] width 160 height 37
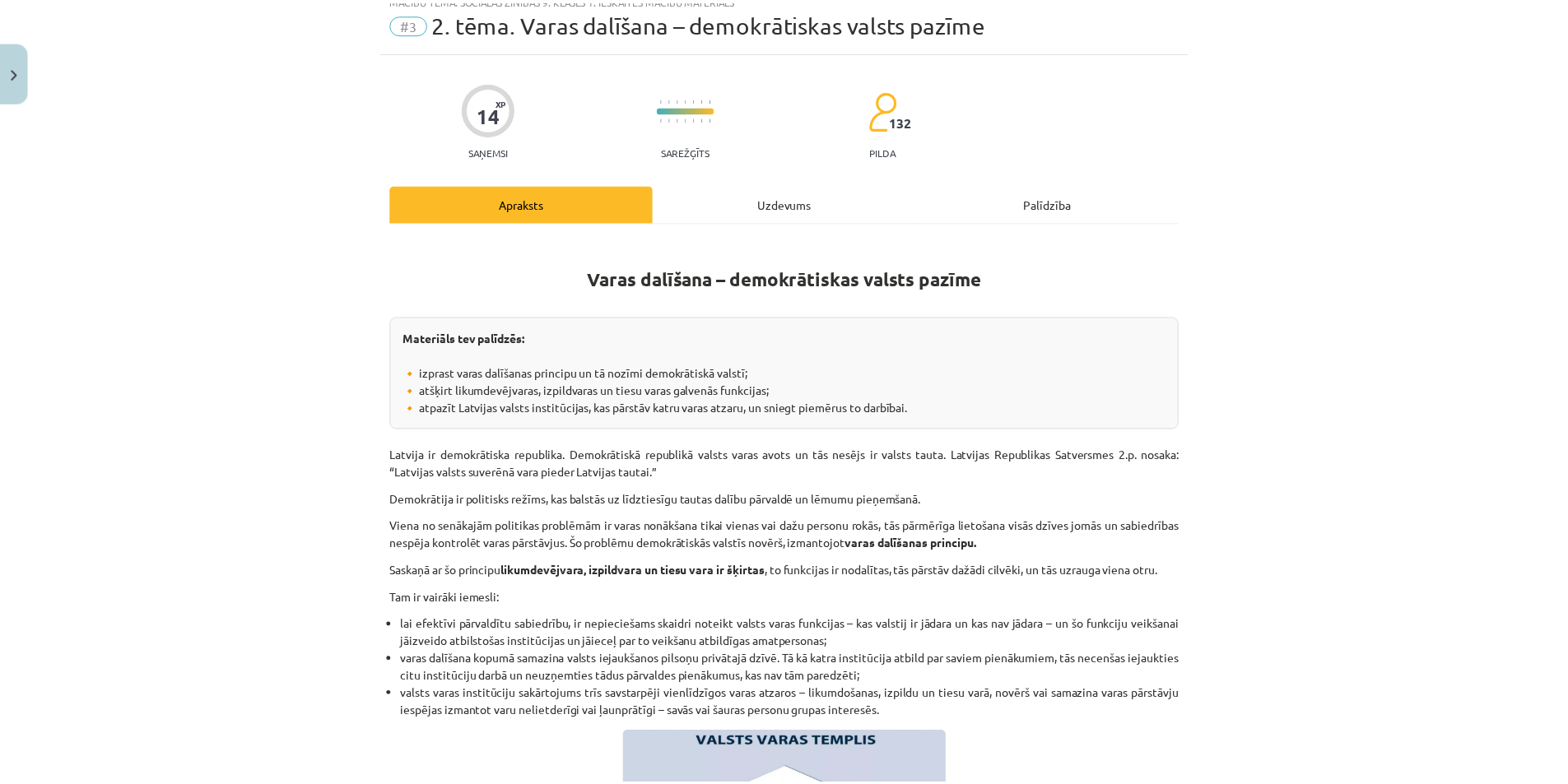
scroll to position [41, 0]
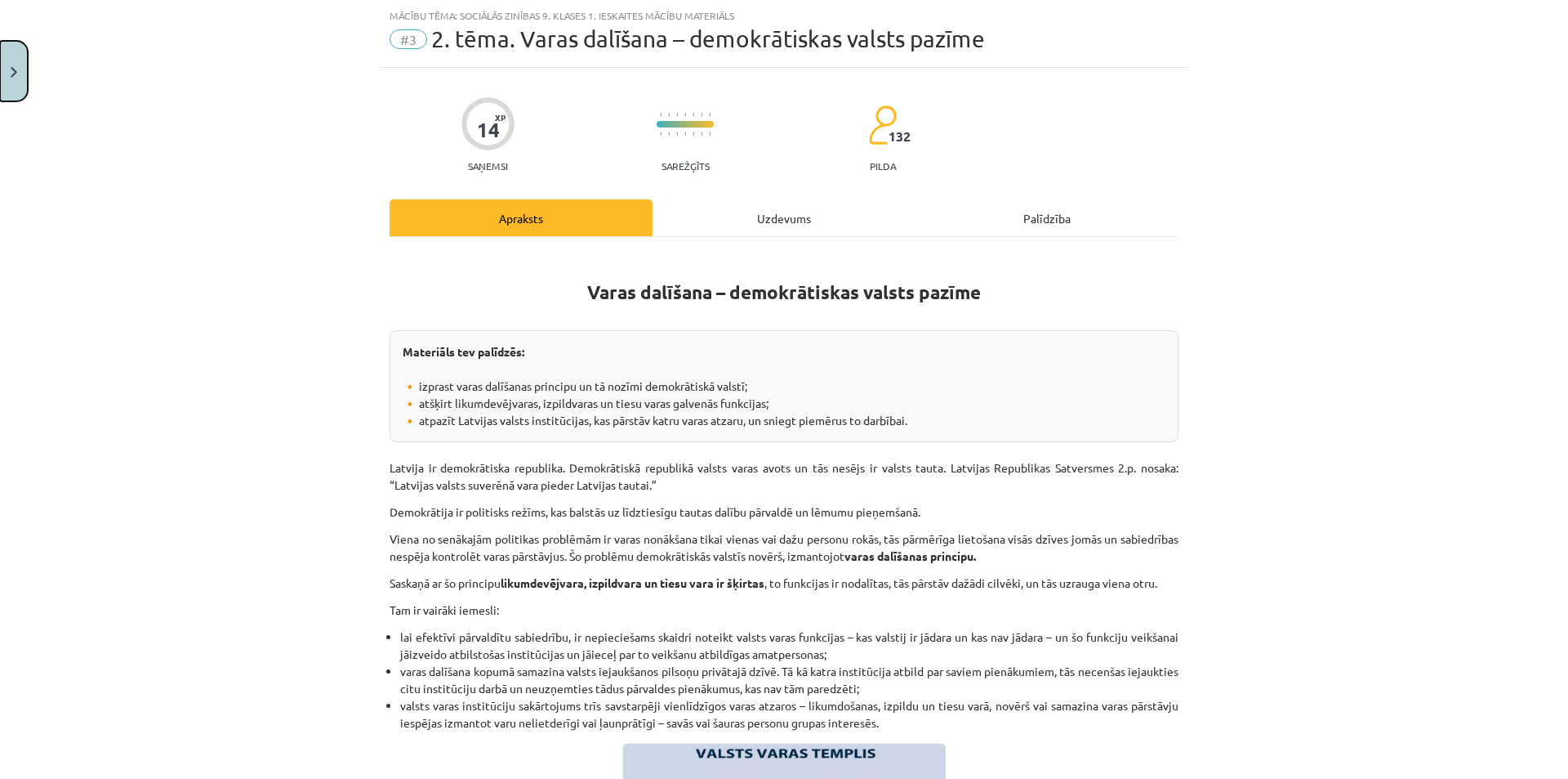
click at [2, 46] on button "Close" at bounding box center [14, 71] width 27 height 60
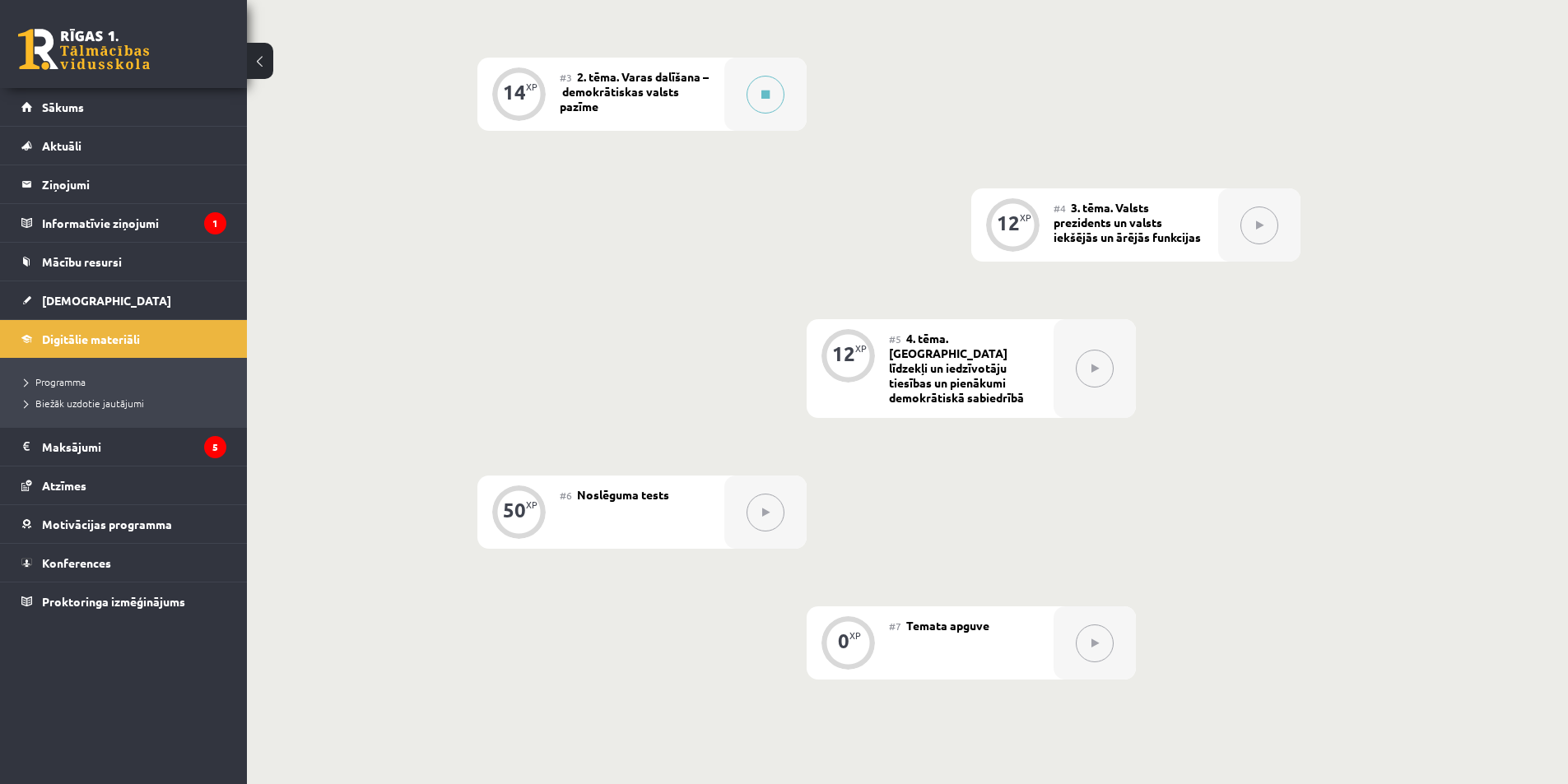
scroll to position [681, 0]
